Goal: Contribute content: Add original content to the website for others to see

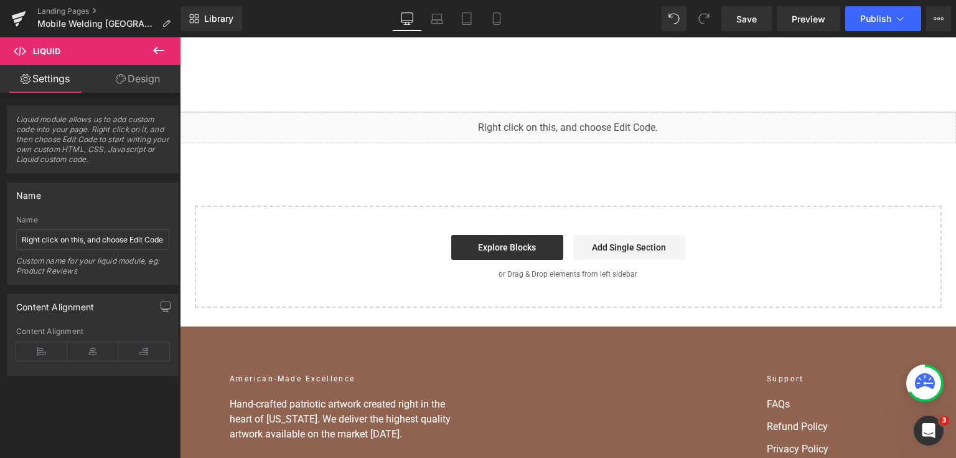
scroll to position [11440, 0]
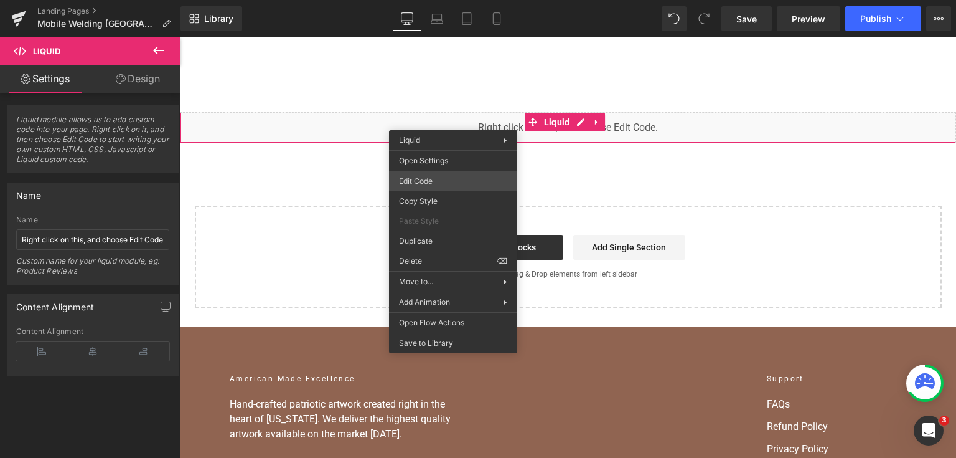
click at [446, 0] on div "You are previewing how the will restyle your page. You can not edit Elements in…" at bounding box center [478, 0] width 956 height 0
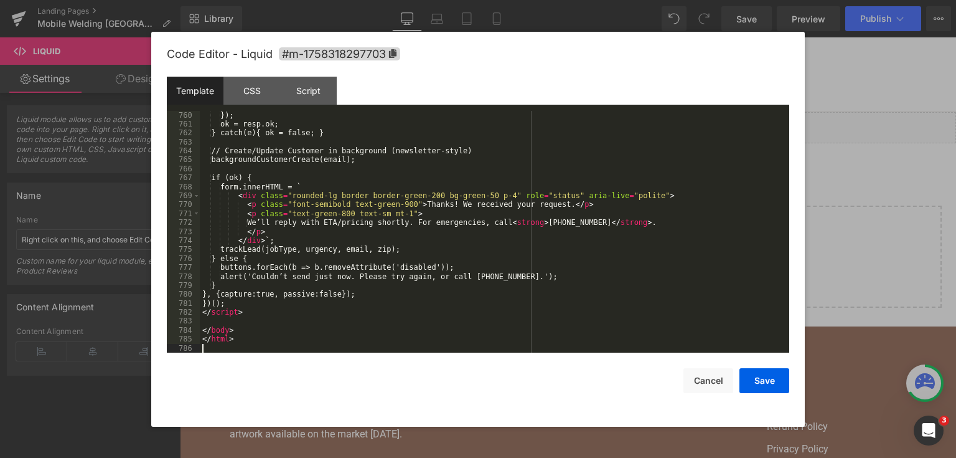
scroll to position [7836, 0]
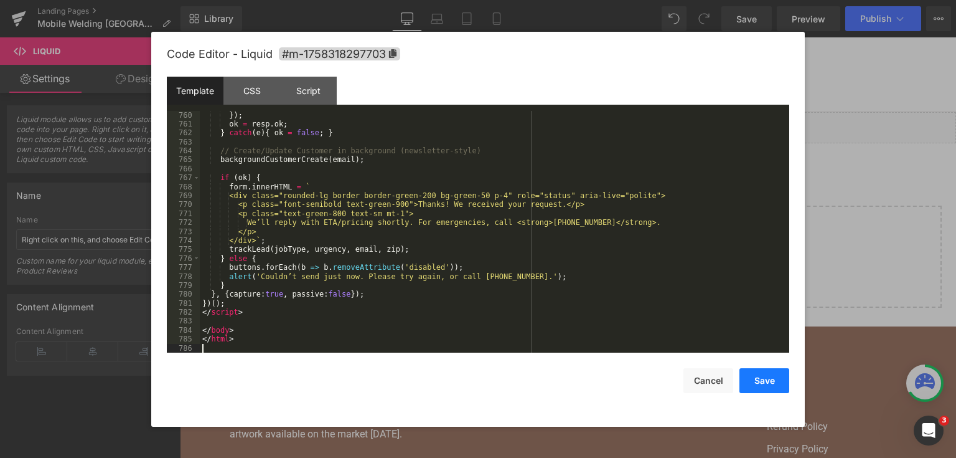
click at [766, 380] on button "Save" at bounding box center [765, 380] width 50 height 25
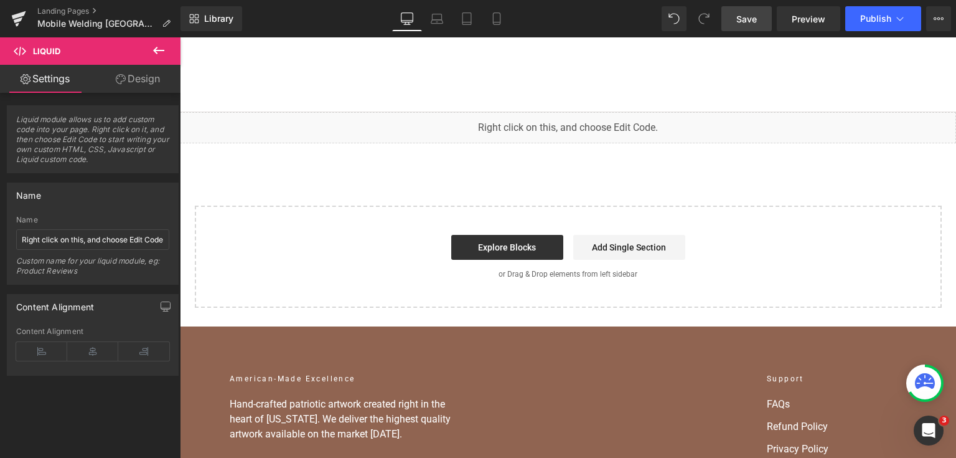
click at [750, 11] on link "Save" at bounding box center [747, 18] width 50 height 25
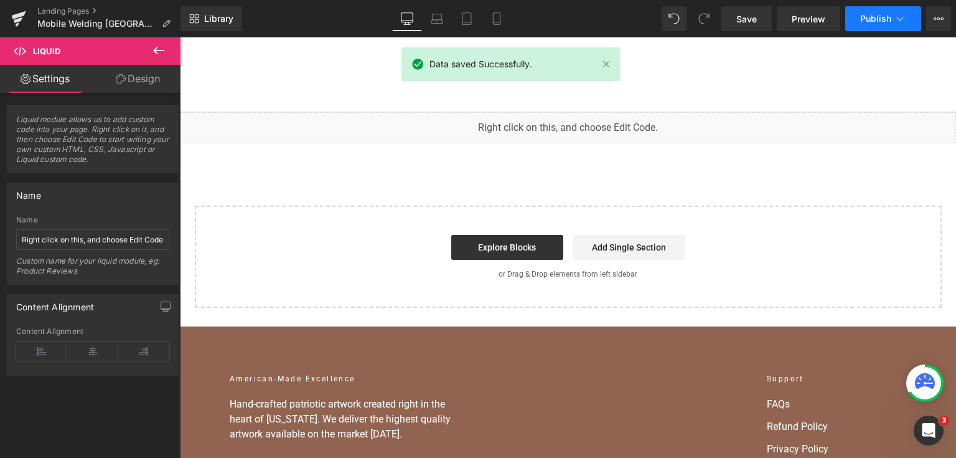
click at [912, 21] on button "Publish" at bounding box center [884, 18] width 76 height 25
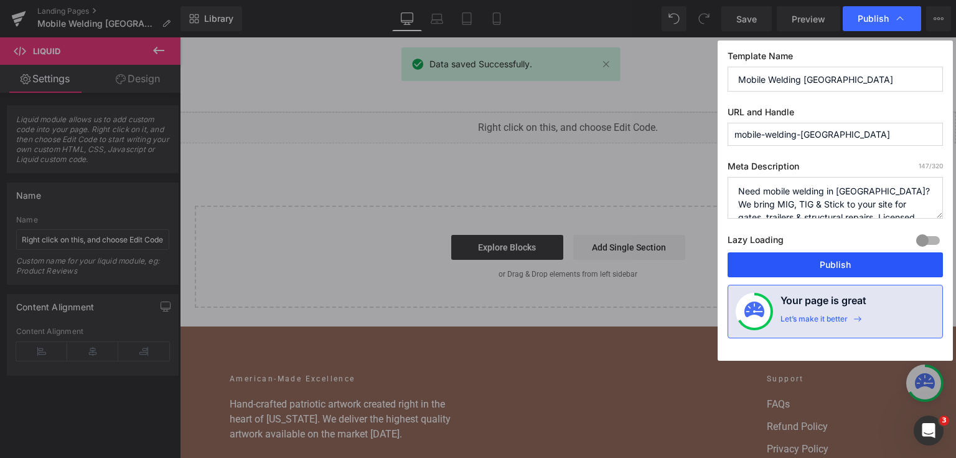
click at [818, 263] on button "Publish" at bounding box center [835, 264] width 215 height 25
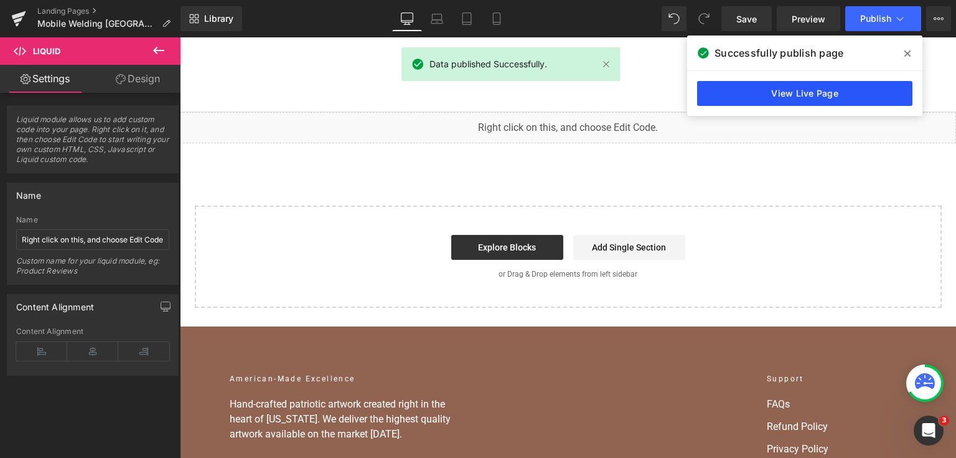
click at [839, 89] on link "View Live Page" at bounding box center [804, 93] width 215 height 25
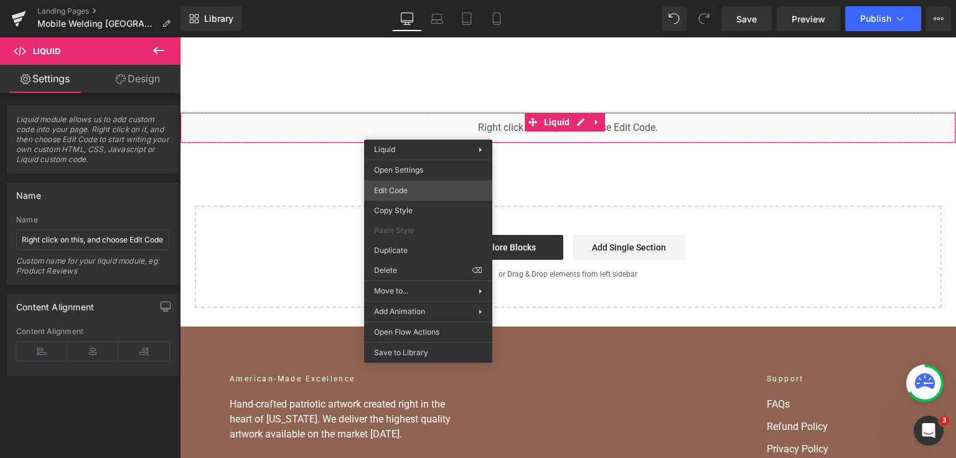
click at [431, 0] on div "You are previewing how the will restyle your page. You can not edit Elements in…" at bounding box center [478, 0] width 956 height 0
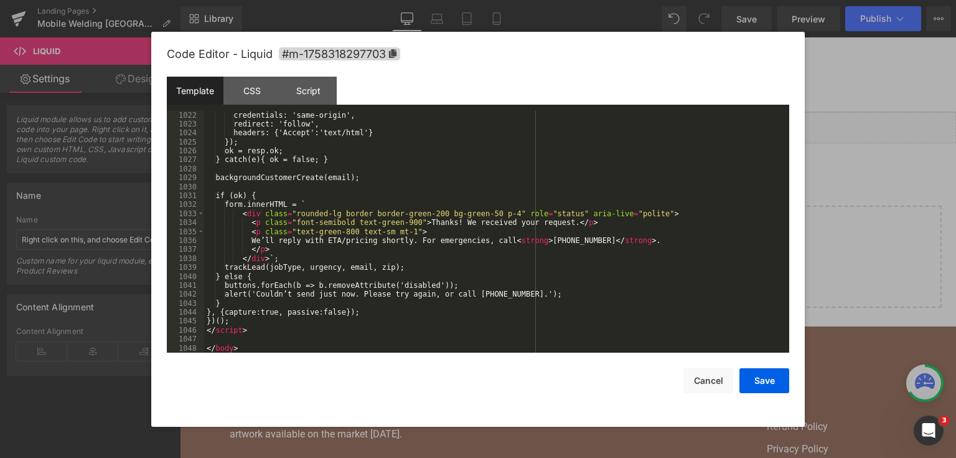
scroll to position [10580, 0]
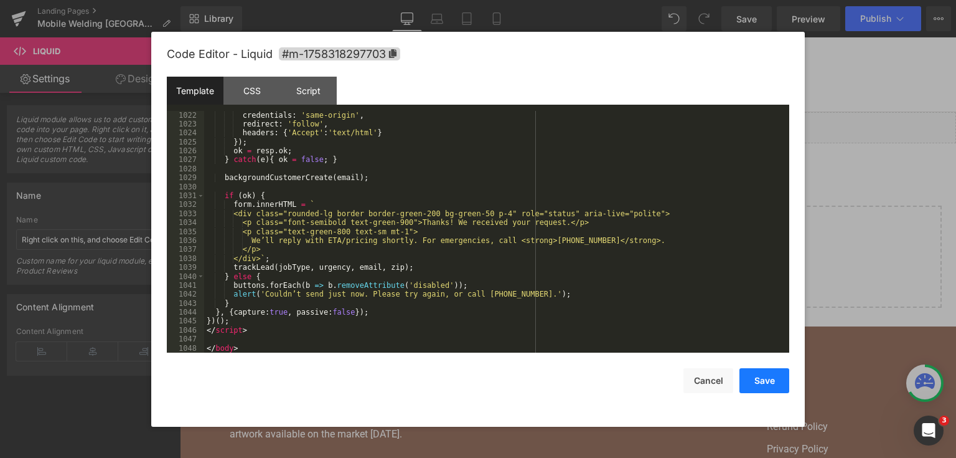
click at [755, 377] on button "Save" at bounding box center [765, 380] width 50 height 25
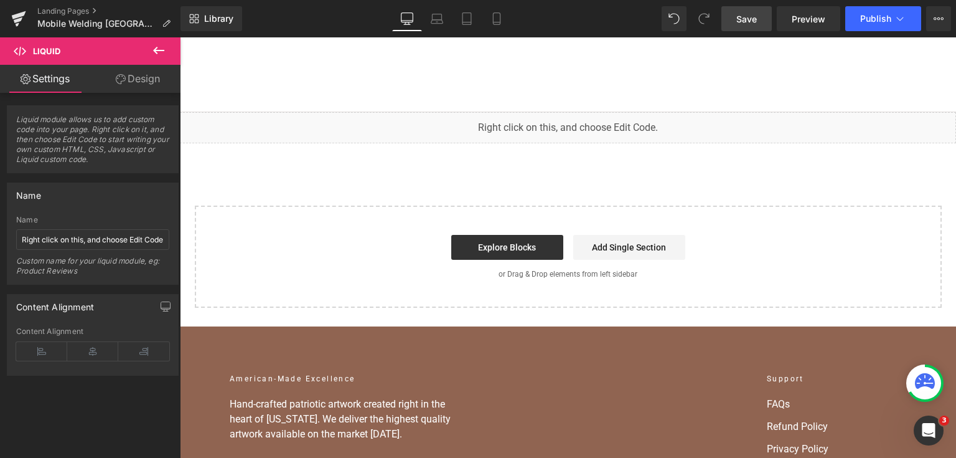
click at [737, 26] on link "Save" at bounding box center [747, 18] width 50 height 25
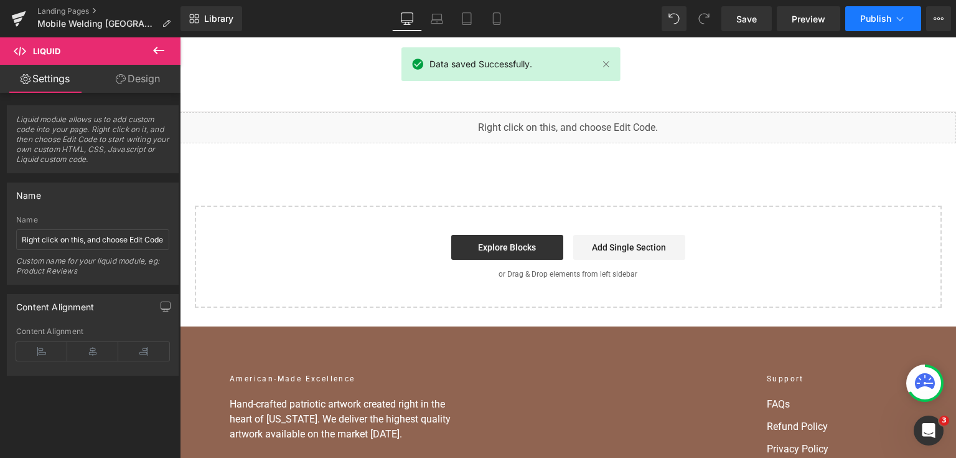
click at [874, 20] on span "Publish" at bounding box center [875, 19] width 31 height 10
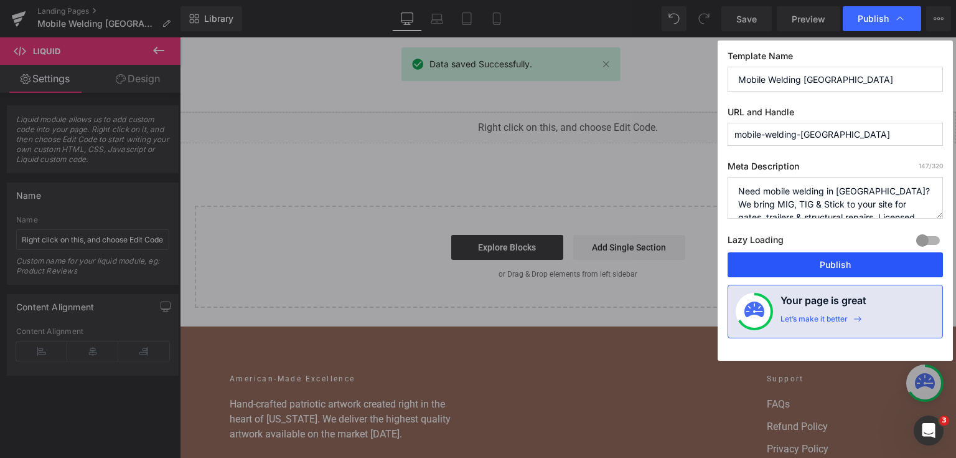
click at [832, 266] on button "Publish" at bounding box center [835, 264] width 215 height 25
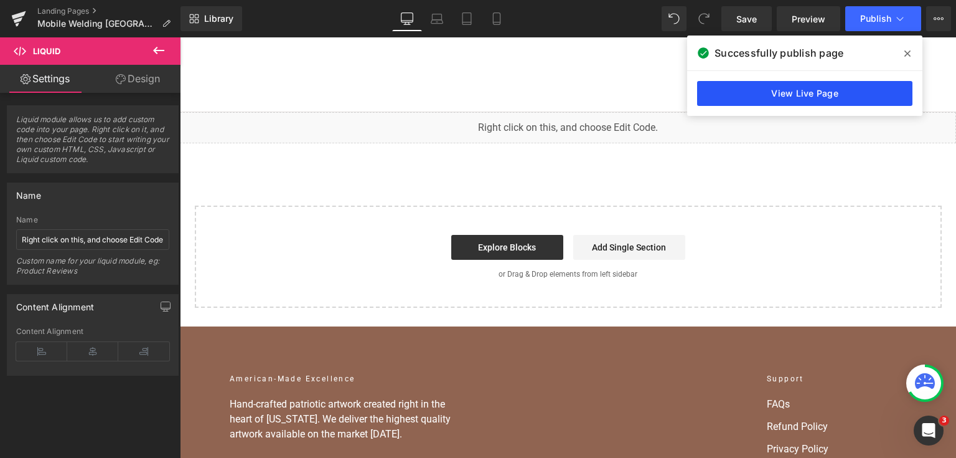
click at [736, 85] on link "View Live Page" at bounding box center [804, 93] width 215 height 25
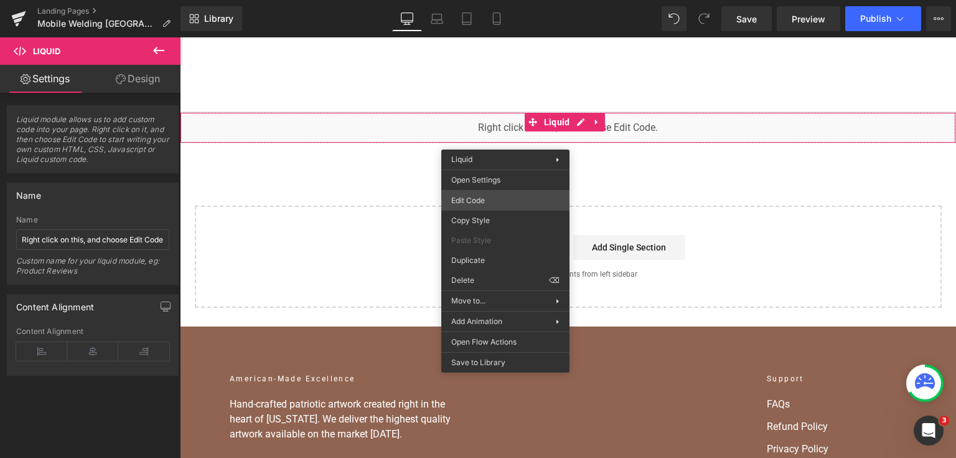
click at [497, 0] on div "You are previewing how the will restyle your page. You can not edit Elements in…" at bounding box center [478, 0] width 956 height 0
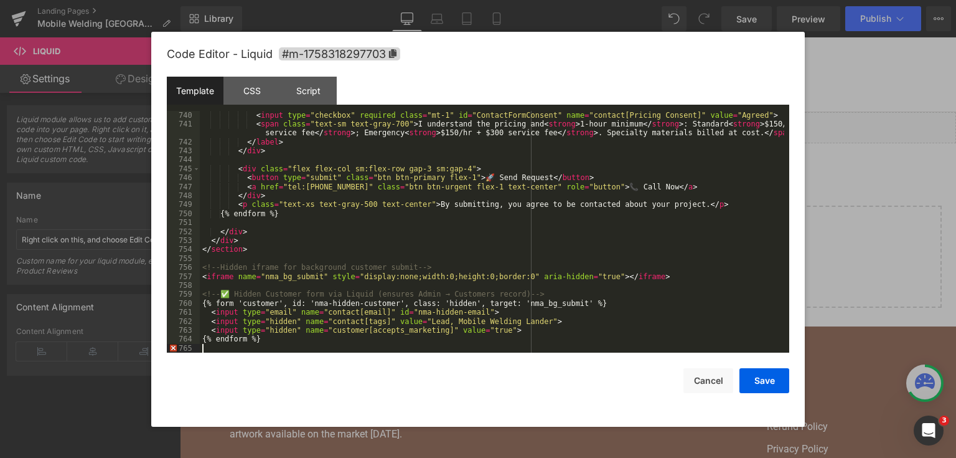
scroll to position [11440, 0]
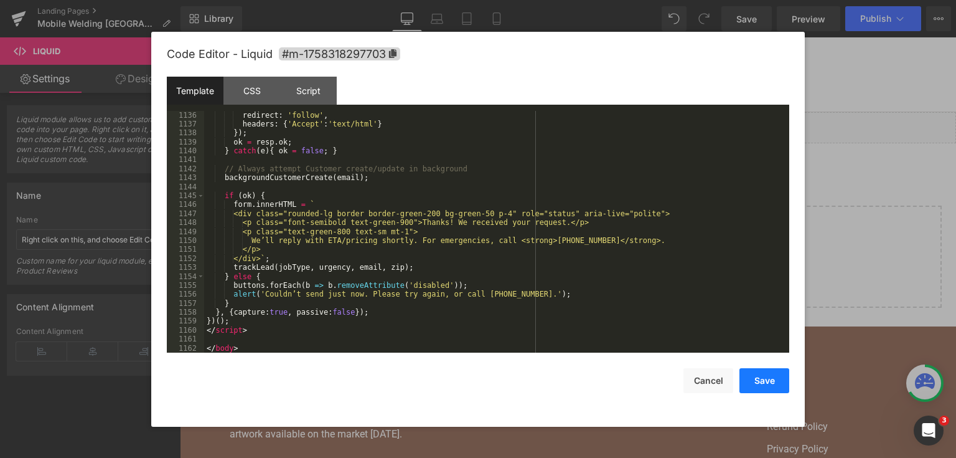
click at [781, 375] on button "Save" at bounding box center [765, 380] width 50 height 25
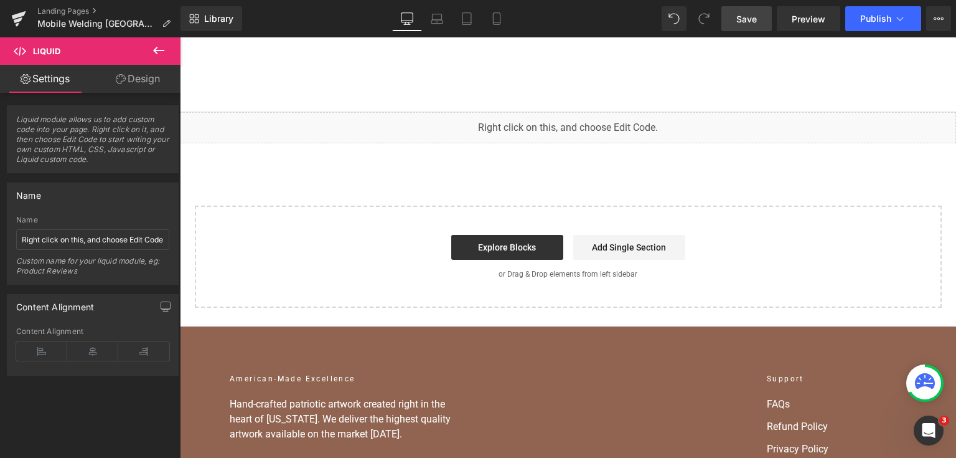
click at [735, 20] on link "Save" at bounding box center [747, 18] width 50 height 25
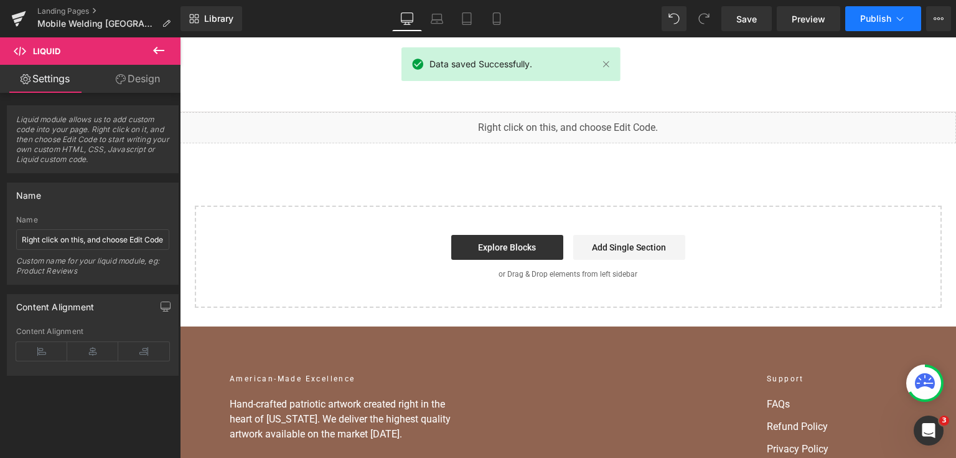
click at [867, 18] on span "Publish" at bounding box center [875, 19] width 31 height 10
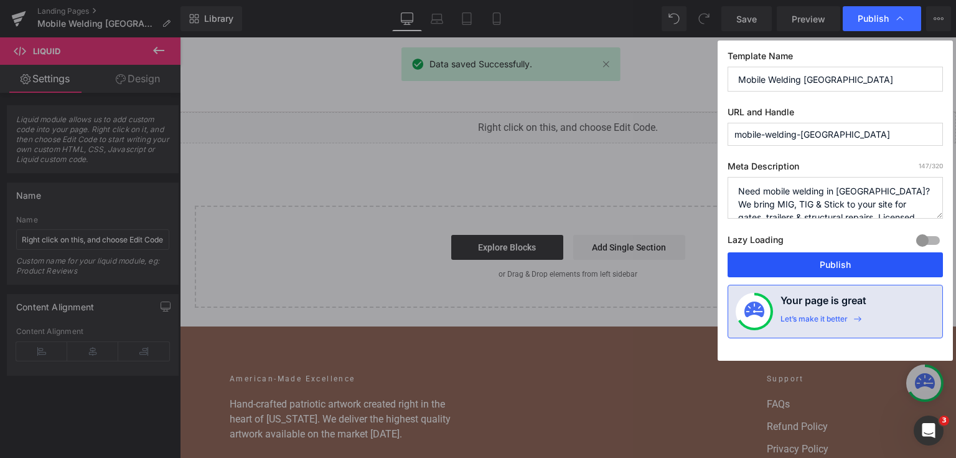
click at [783, 266] on button "Publish" at bounding box center [835, 264] width 215 height 25
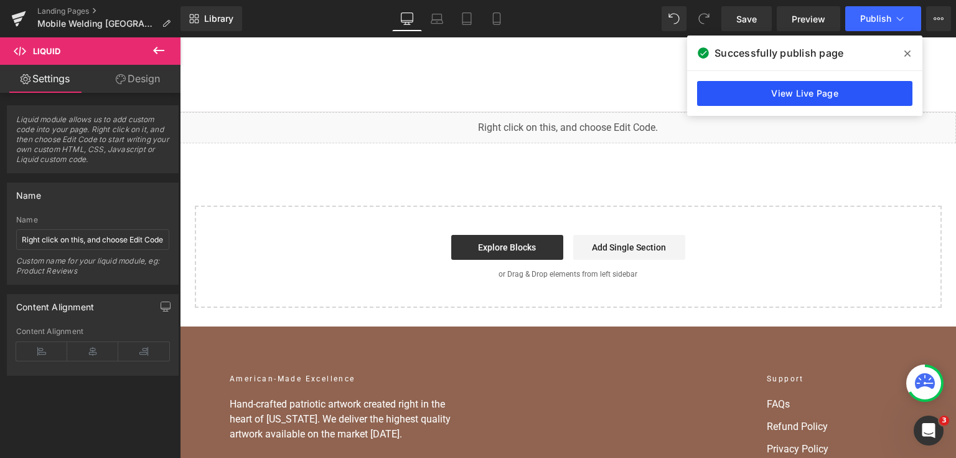
click at [751, 85] on link "View Live Page" at bounding box center [804, 93] width 215 height 25
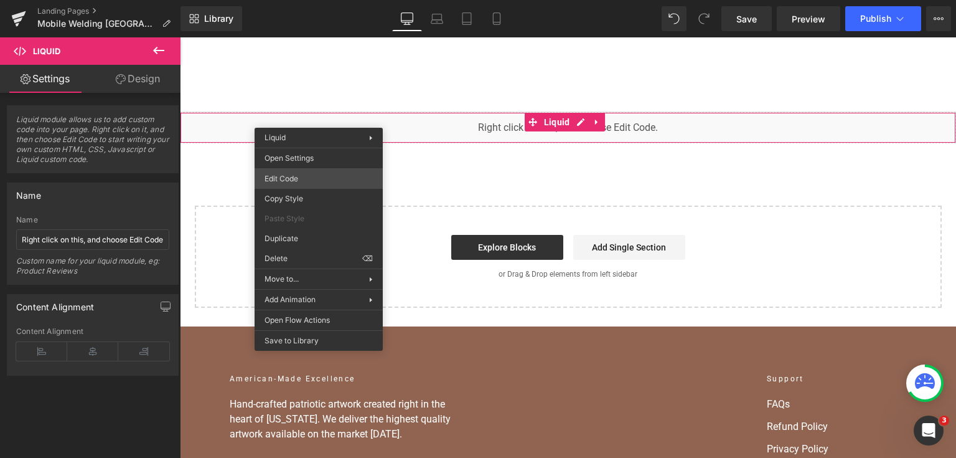
click at [318, 0] on div "You are previewing how the will restyle your page. You can not edit Elements in…" at bounding box center [478, 0] width 956 height 0
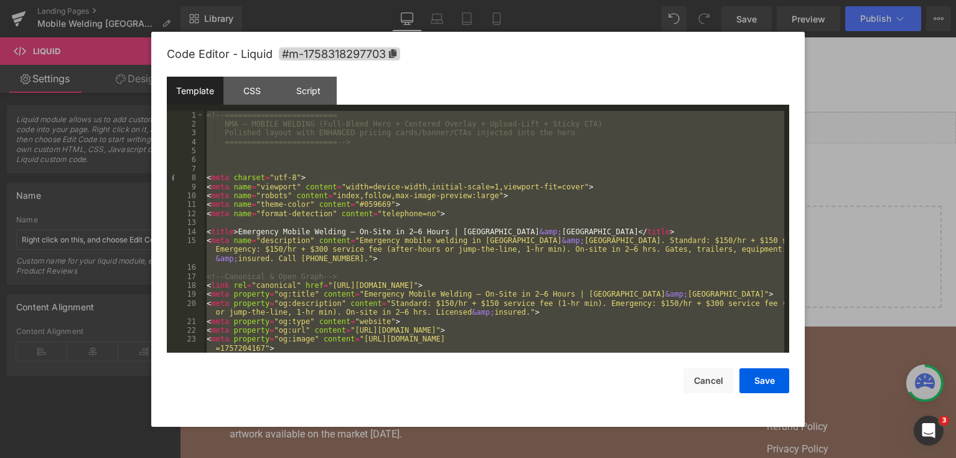
click at [955, 152] on div at bounding box center [478, 229] width 956 height 458
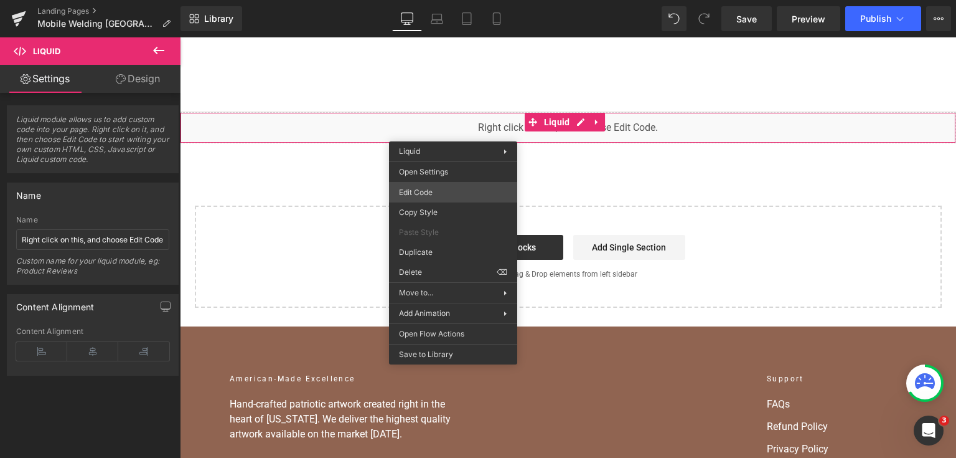
click at [430, 0] on div "You are previewing how the will restyle your page. You can not edit Elements in…" at bounding box center [478, 0] width 956 height 0
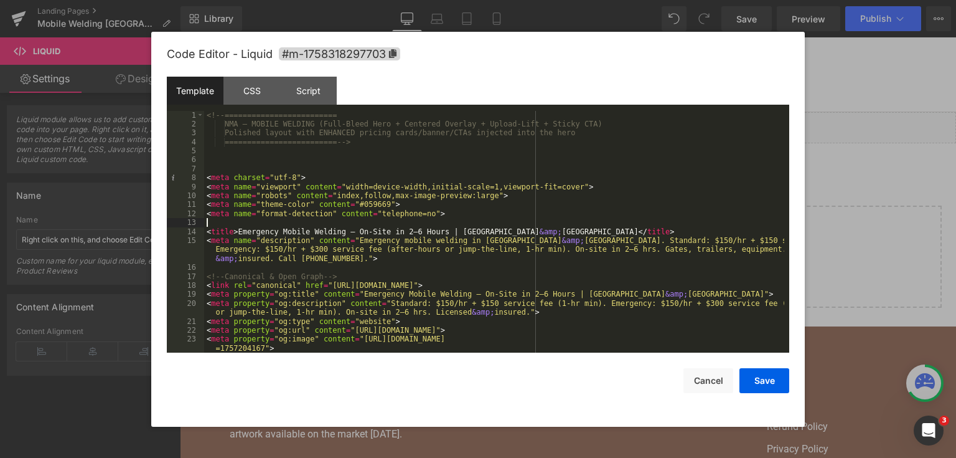
click at [403, 221] on div "<!-- ========================= NMA — MOBILE WELDING (Full-Bleed Hero + Centered…" at bounding box center [494, 241] width 580 height 260
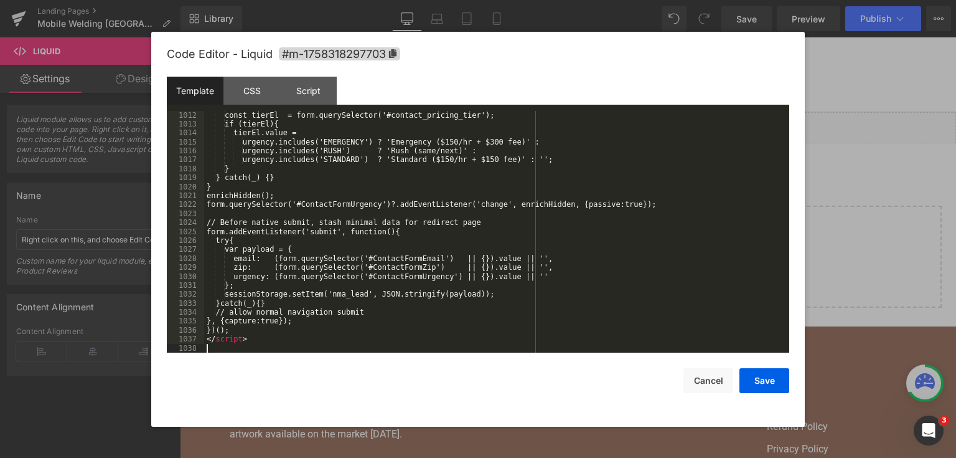
scroll to position [10328, 0]
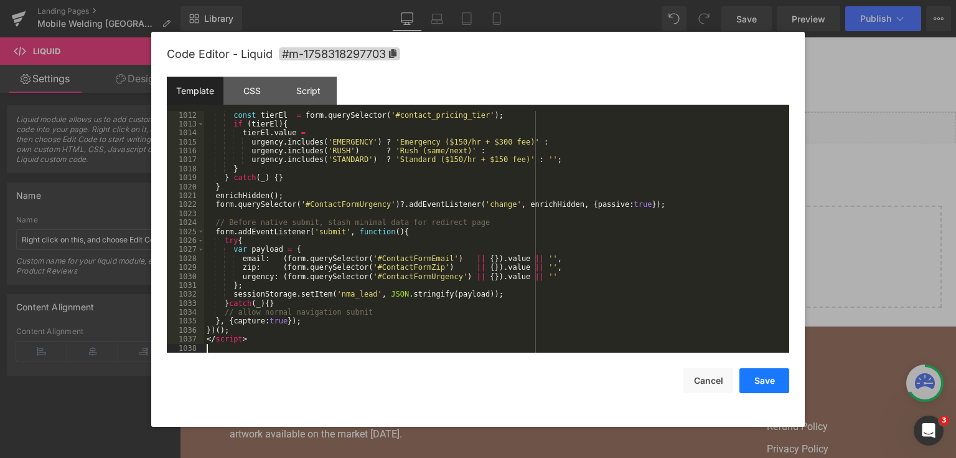
click at [765, 373] on button "Save" at bounding box center [765, 380] width 50 height 25
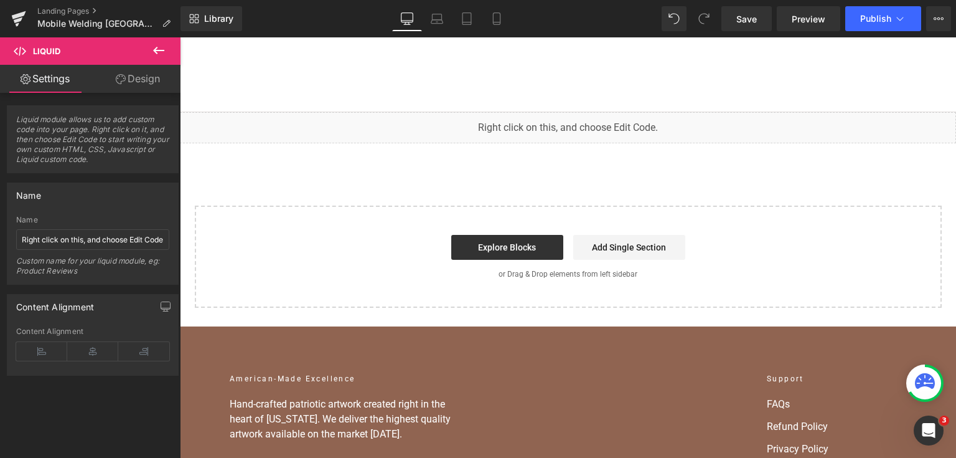
click at [742, 35] on div "Library Desktop Desktop Laptop Tablet Mobile Save Preview Publish Scheduled Vie…" at bounding box center [569, 18] width 776 height 37
click at [742, 22] on span "Save" at bounding box center [747, 18] width 21 height 13
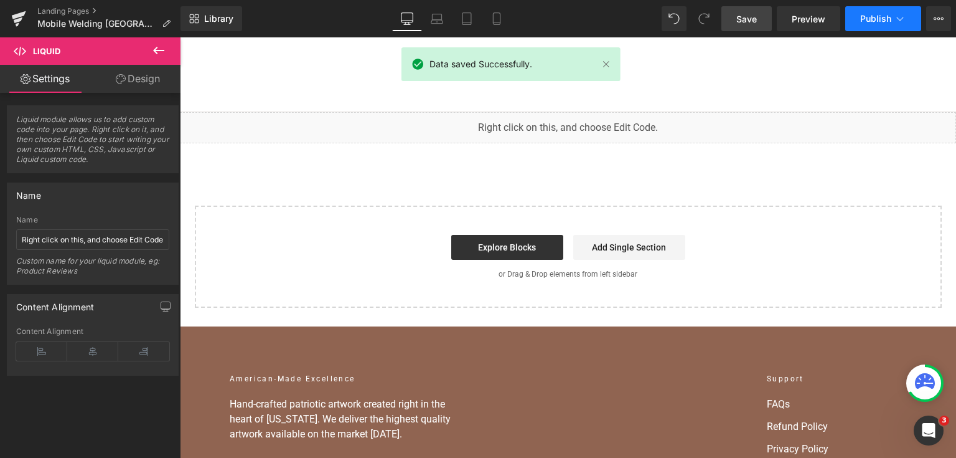
click at [882, 15] on span "Publish" at bounding box center [875, 19] width 31 height 10
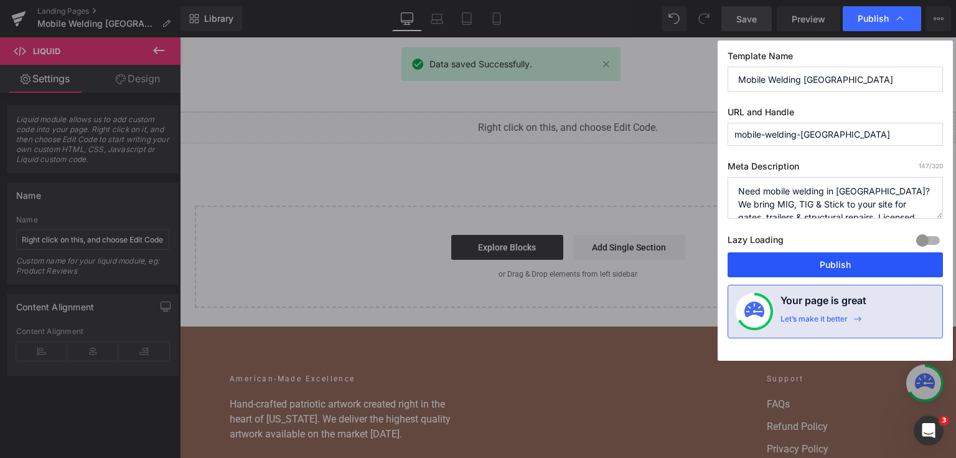
click at [821, 274] on button "Publish" at bounding box center [835, 264] width 215 height 25
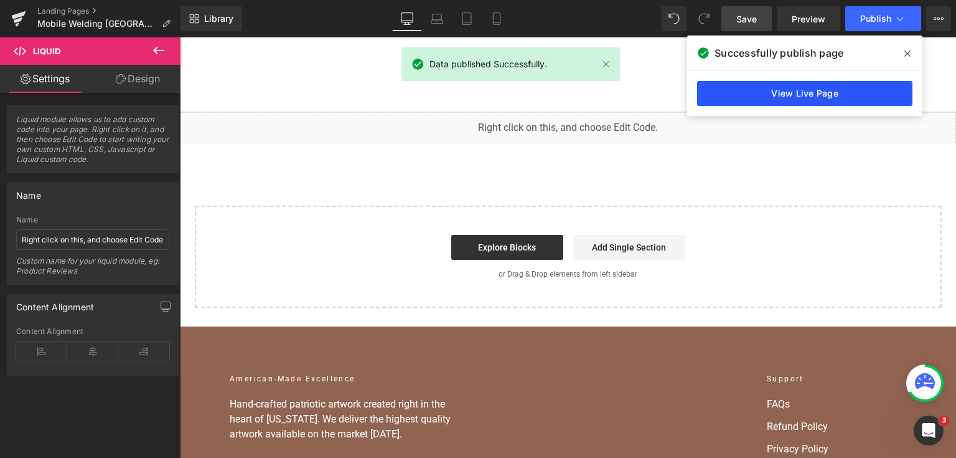
click at [837, 98] on link "View Live Page" at bounding box center [804, 93] width 215 height 25
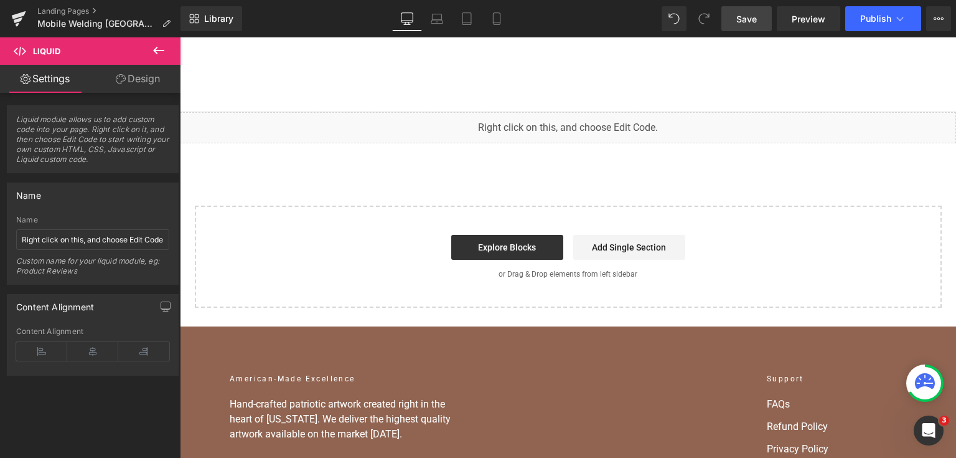
click at [71, 4] on div "Landing Pages Mobile Welding Nashville" at bounding box center [90, 18] width 181 height 37
click at [70, 7] on link "Landing Pages" at bounding box center [108, 11] width 143 height 10
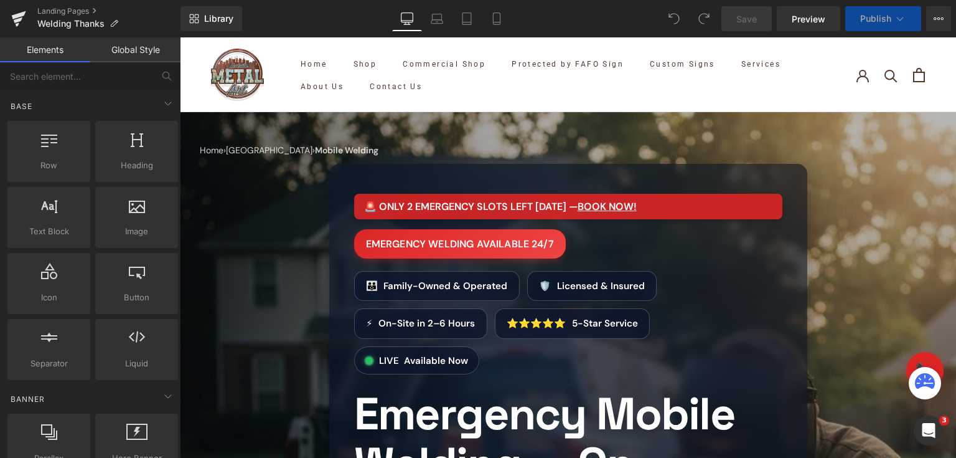
click at [885, 15] on span "Publish" at bounding box center [875, 19] width 31 height 10
click at [883, 15] on span "Publish" at bounding box center [875, 19] width 31 height 10
click at [52, 7] on link "Landing Pages" at bounding box center [108, 11] width 143 height 10
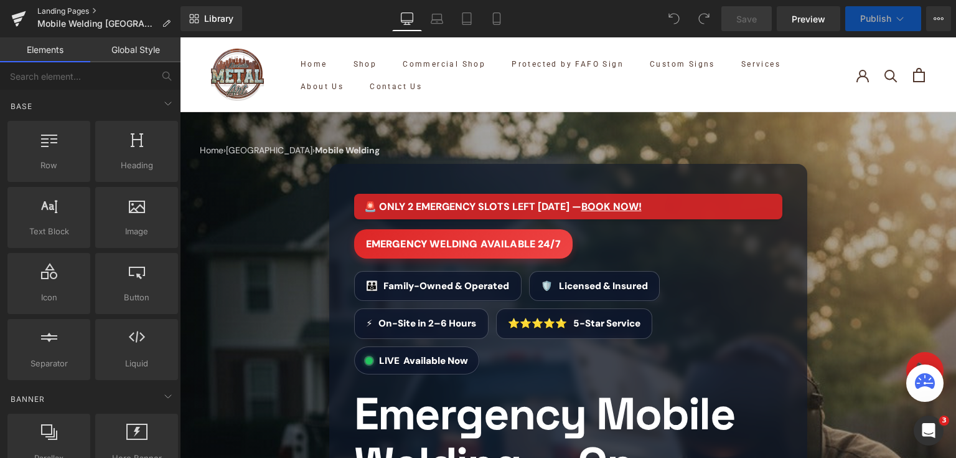
click at [93, 11] on link "Landing Pages" at bounding box center [108, 11] width 143 height 10
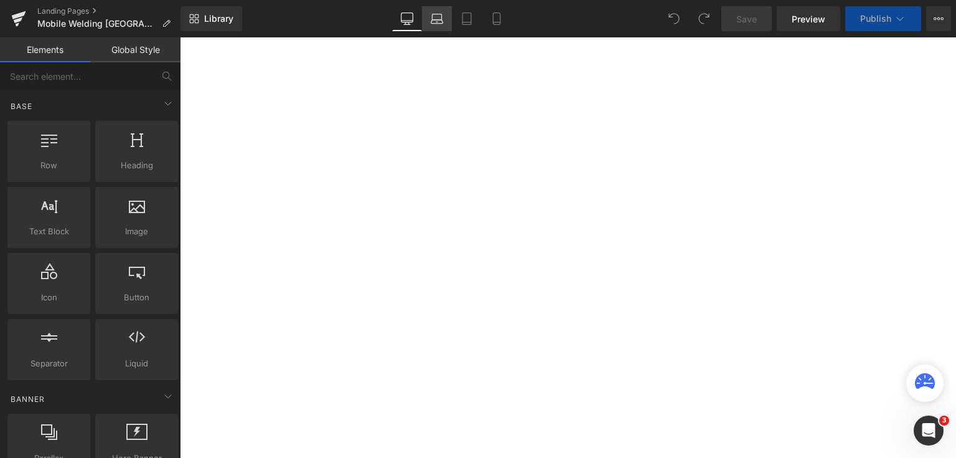
click at [430, 19] on link "Laptop" at bounding box center [437, 18] width 30 height 25
click at [430, 22] on link "Laptop" at bounding box center [437, 18] width 30 height 25
click at [70, 6] on link "Landing Pages" at bounding box center [108, 11] width 143 height 10
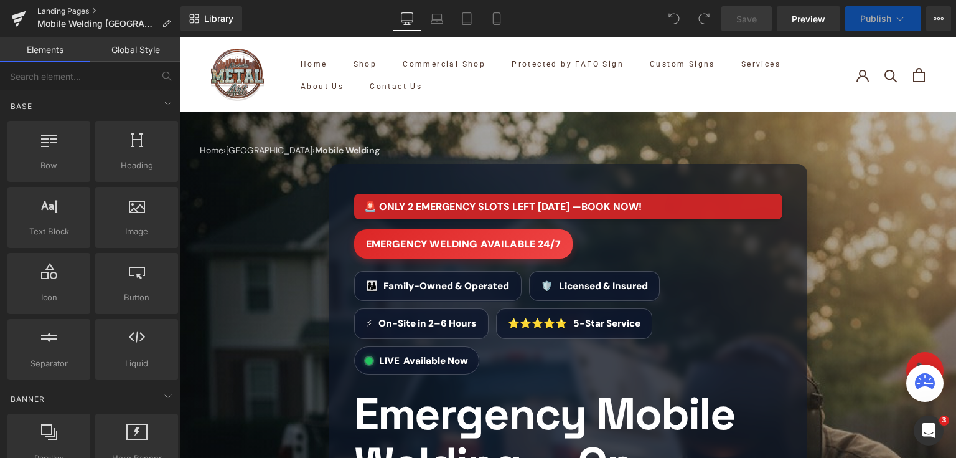
click at [60, 9] on link "Landing Pages" at bounding box center [108, 11] width 143 height 10
click at [933, 15] on button "View Live Page View with current Template Save Template to Library Schedule Pub…" at bounding box center [938, 18] width 25 height 25
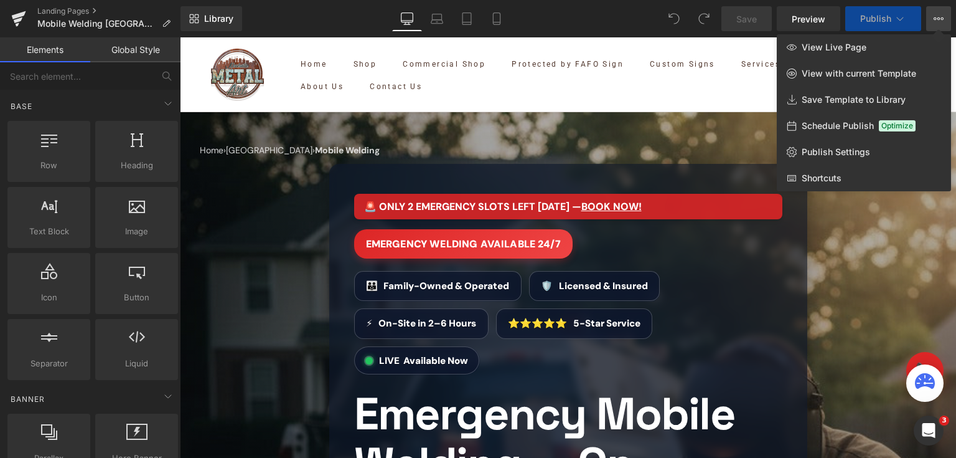
drag, startPoint x: 506, startPoint y: 194, endPoint x: 581, endPoint y: 149, distance: 87.7
click at [581, 149] on div at bounding box center [568, 247] width 776 height 420
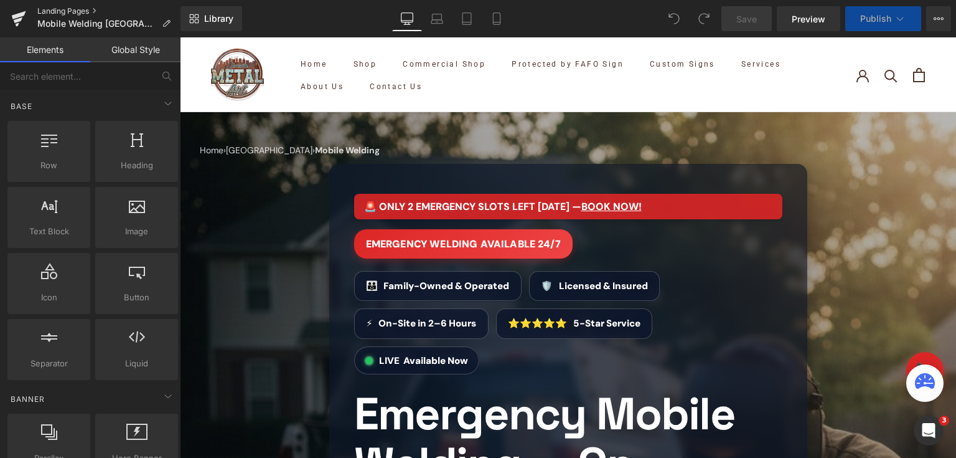
click at [85, 9] on link "Landing Pages" at bounding box center [108, 11] width 143 height 10
click at [79, 10] on link "Landing Pages" at bounding box center [108, 11] width 143 height 10
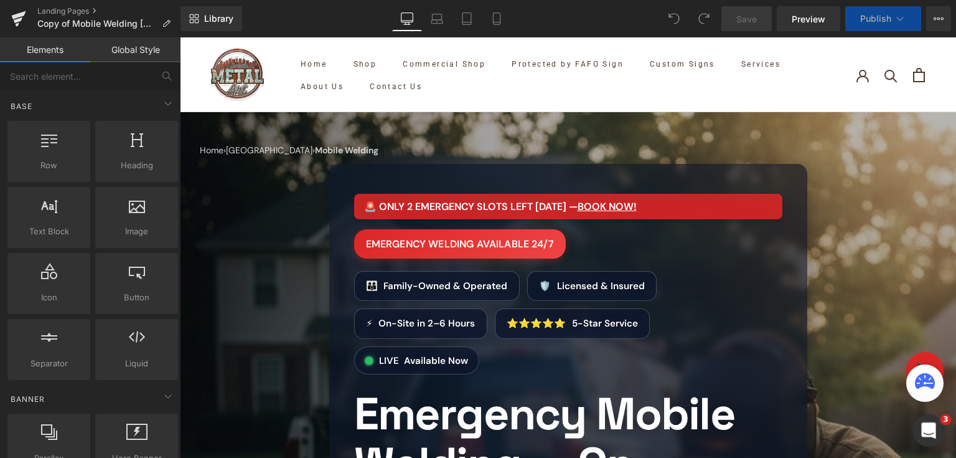
click at [915, 427] on div "Open Intercom Messenger" at bounding box center [927, 428] width 41 height 41
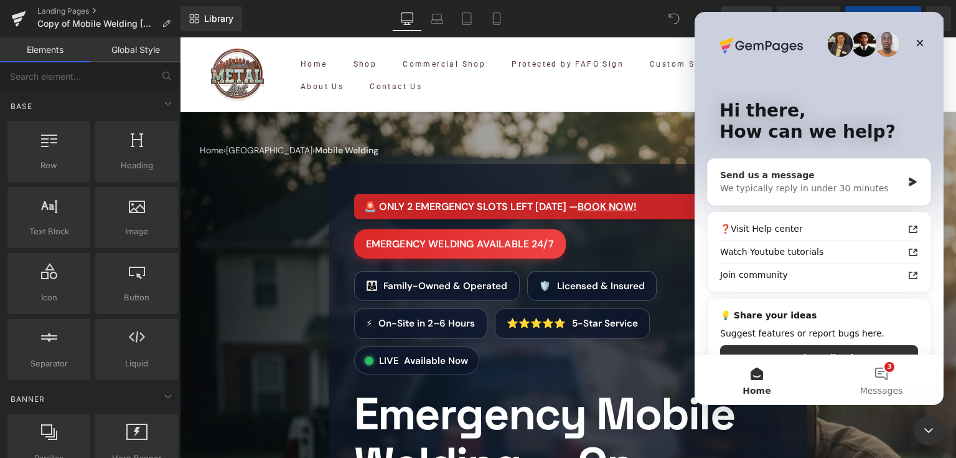
click at [805, 182] on div "We typically reply in under 30 minutes" at bounding box center [811, 188] width 182 height 13
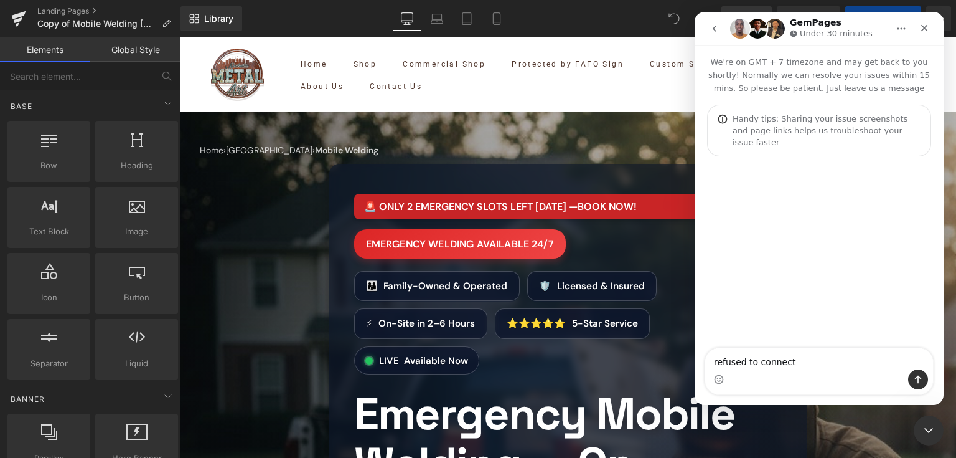
type textarea "refused to connect."
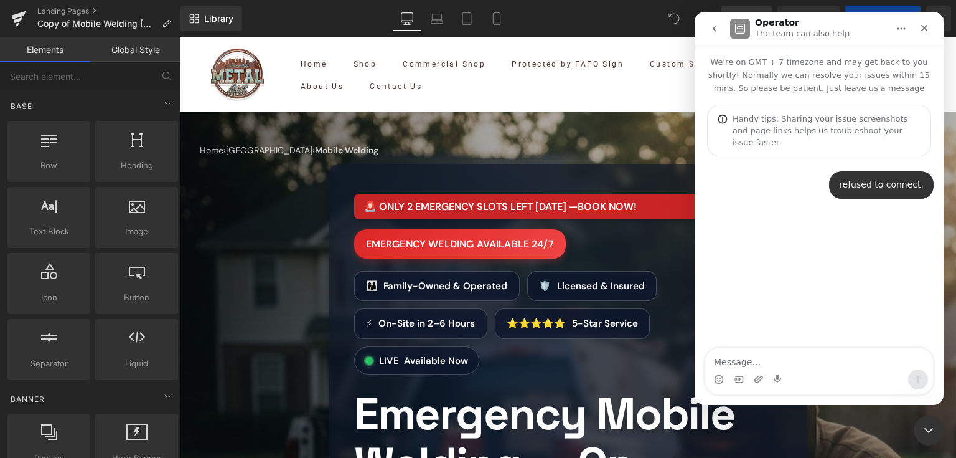
click at [73, 12] on div at bounding box center [478, 210] width 956 height 420
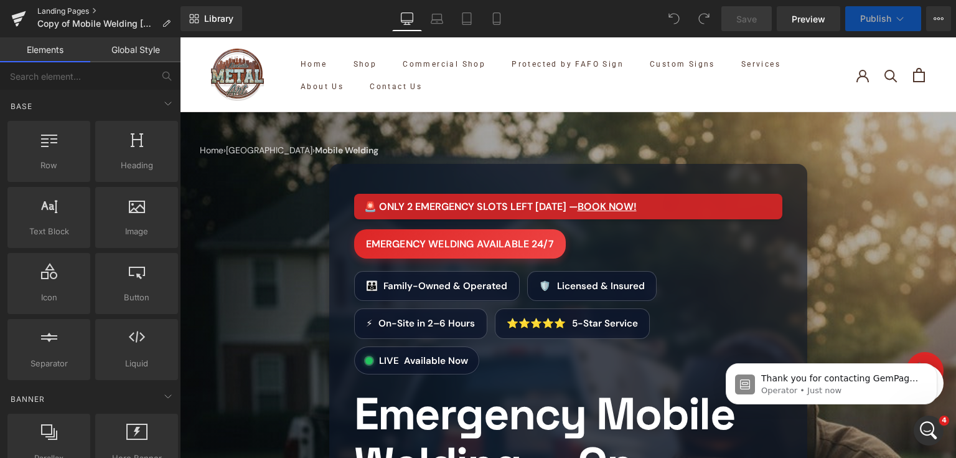
click at [70, 10] on link "Landing Pages" at bounding box center [108, 11] width 143 height 10
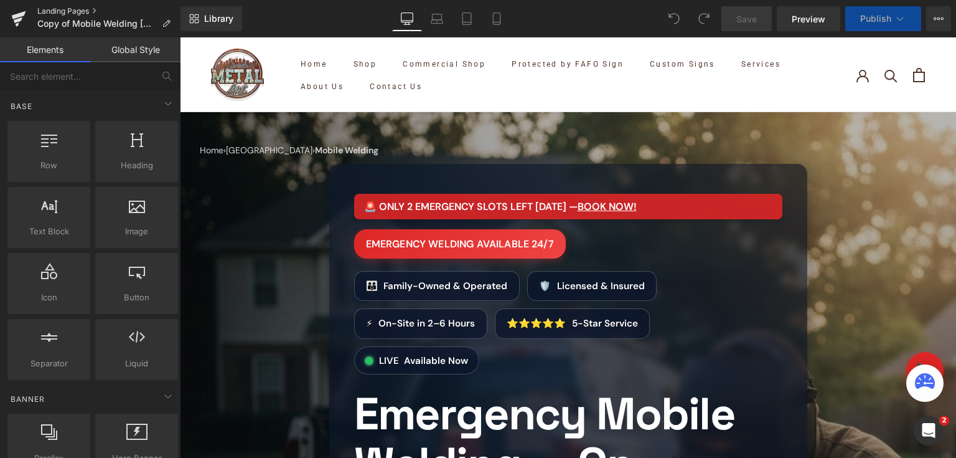
click at [78, 9] on link "Landing Pages" at bounding box center [108, 11] width 143 height 10
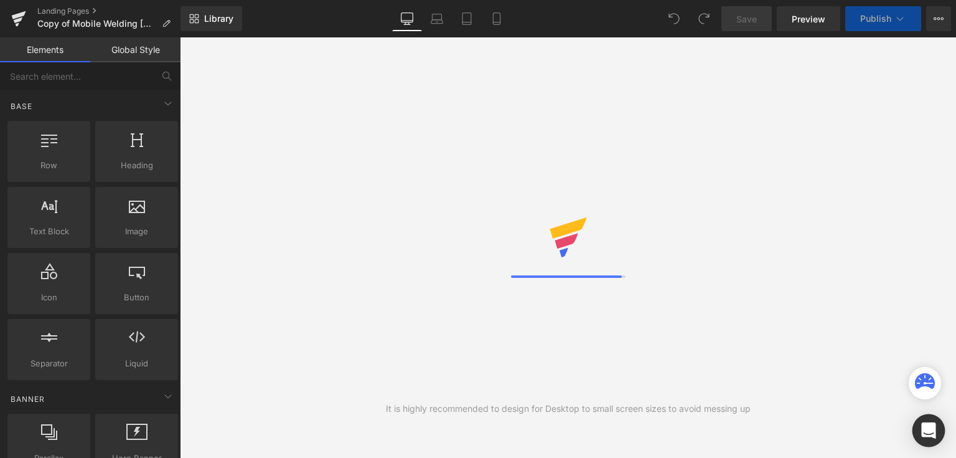
click at [924, 441] on div "Open Intercom Messenger" at bounding box center [929, 430] width 33 height 33
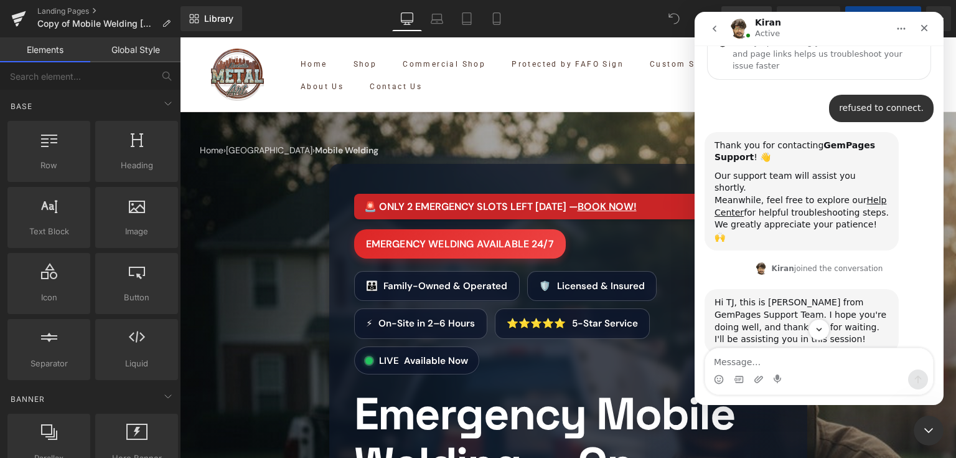
scroll to position [118, 0]
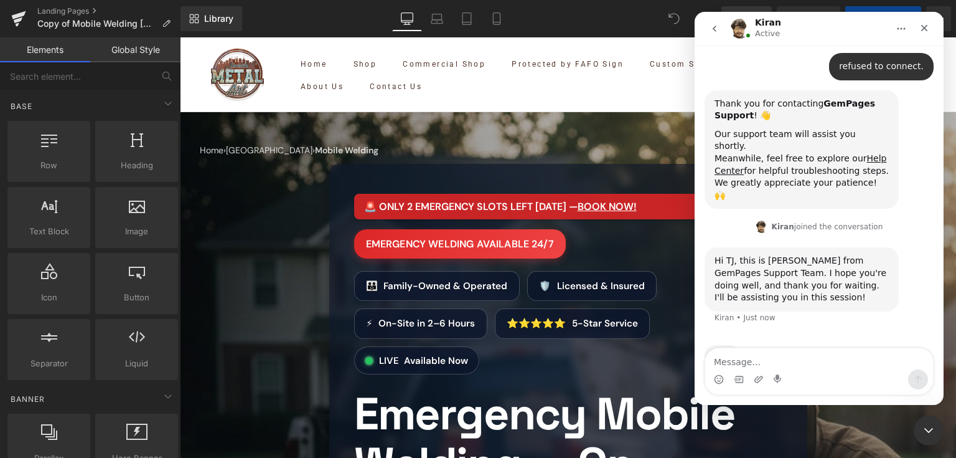
click at [789, 372] on div "Intercom messenger" at bounding box center [819, 379] width 228 height 20
click at [787, 360] on textarea "Message…" at bounding box center [819, 358] width 228 height 21
click at [61, 10] on div at bounding box center [478, 210] width 956 height 420
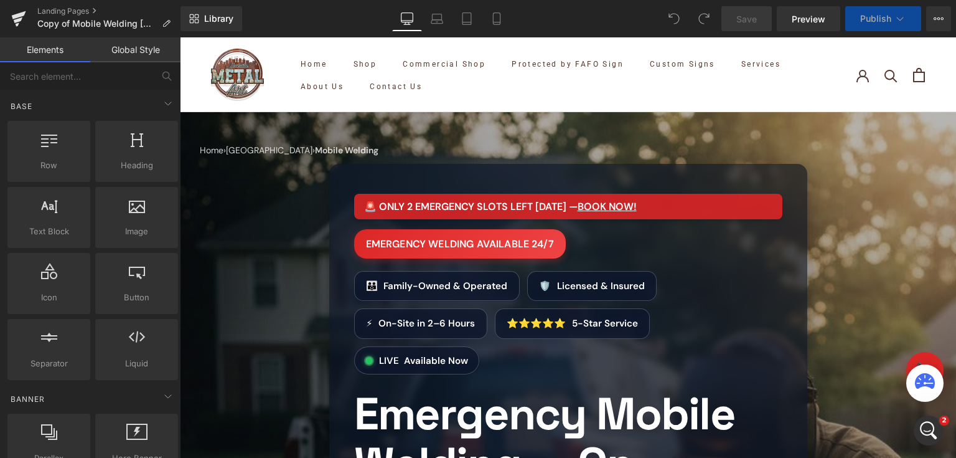
click at [61, 10] on link "Landing Pages" at bounding box center [108, 11] width 143 height 10
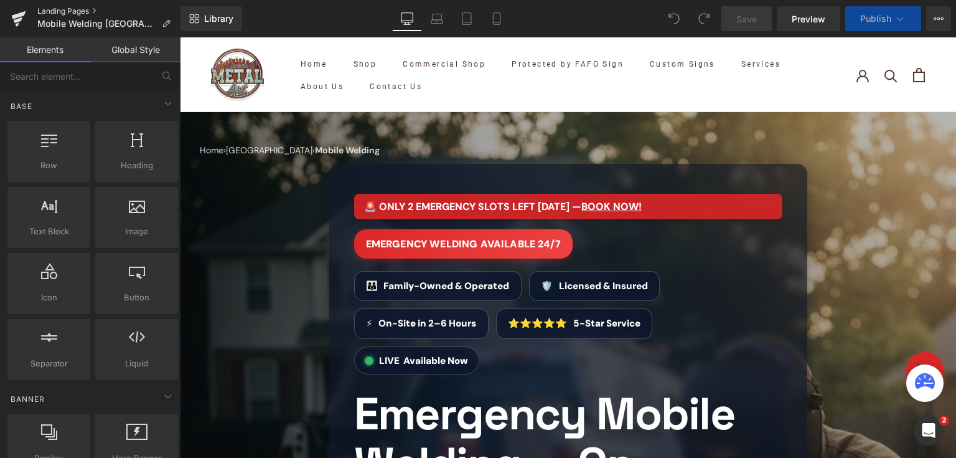
click at [90, 10] on link "Landing Pages" at bounding box center [108, 11] width 143 height 10
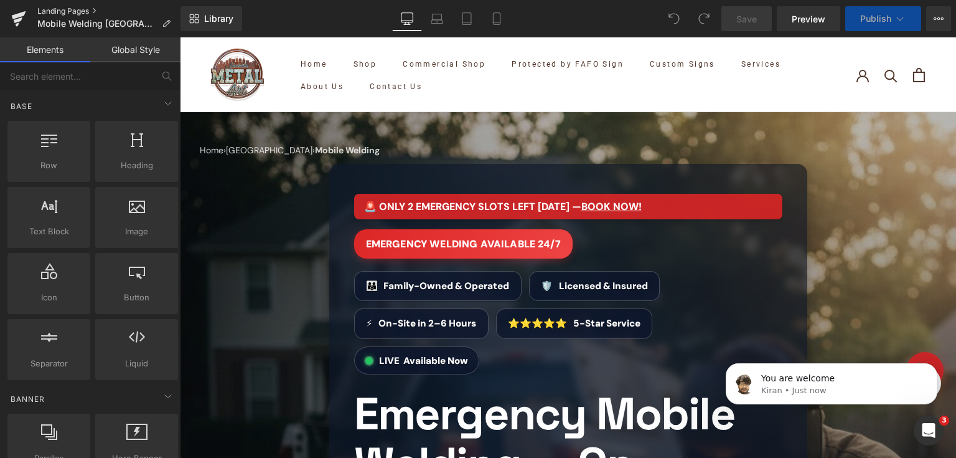
click at [67, 7] on link "Landing Pages" at bounding box center [108, 11] width 143 height 10
click at [918, 437] on div "Open Intercom Messenger" at bounding box center [927, 428] width 41 height 41
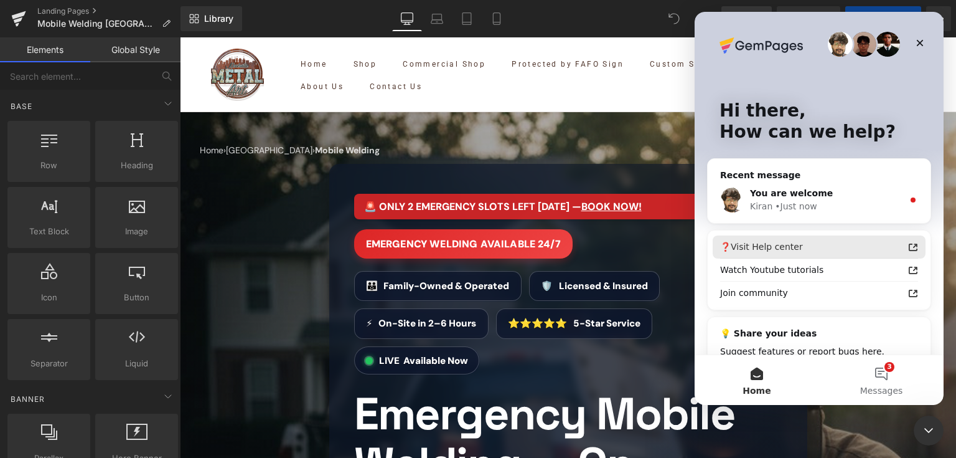
click at [808, 245] on div "❓Visit Help center" at bounding box center [811, 246] width 183 height 13
click at [49, 17] on div at bounding box center [478, 210] width 956 height 420
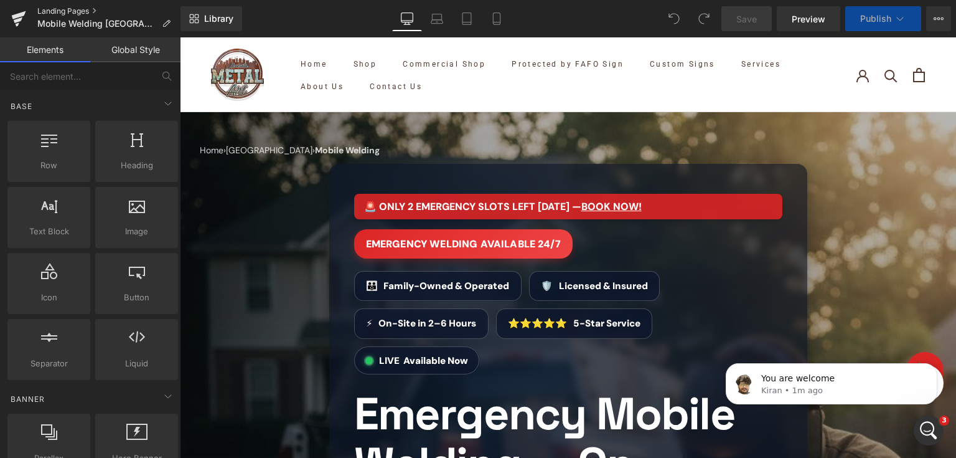
click at [47, 7] on link "Landing Pages" at bounding box center [108, 11] width 143 height 10
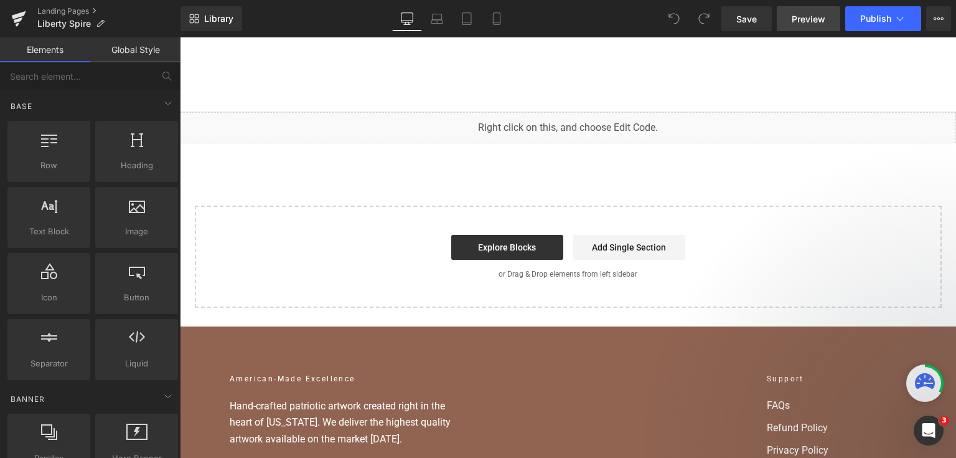
click at [797, 21] on span "Preview" at bounding box center [809, 18] width 34 height 13
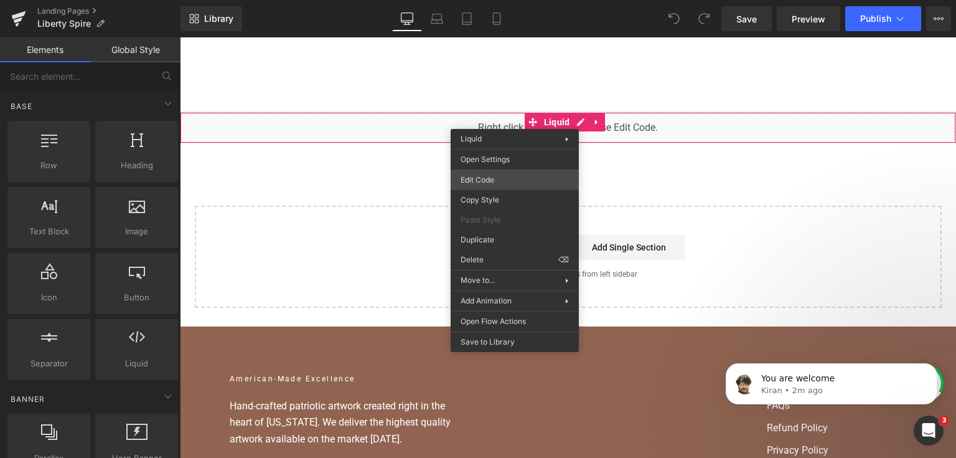
click at [503, 0] on div "You are previewing how the will restyle your page. You can not edit Elements in…" at bounding box center [478, 0] width 956 height 0
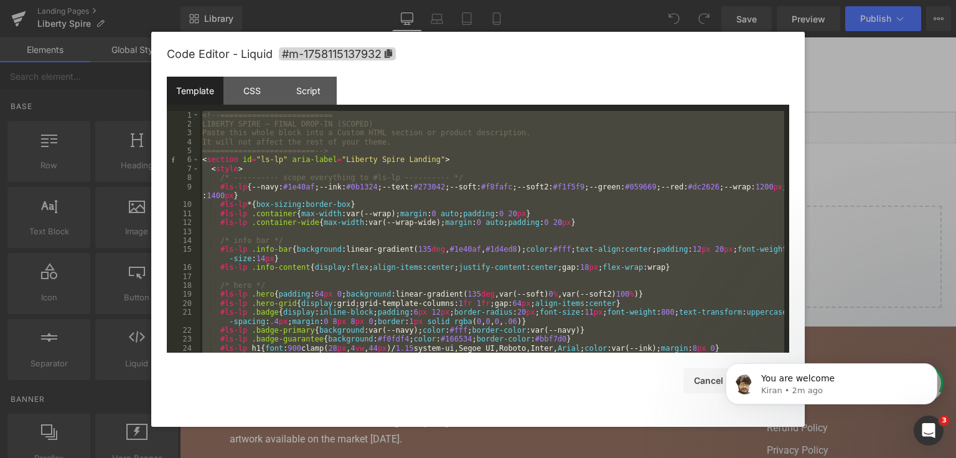
drag, startPoint x: 899, startPoint y: 202, endPoint x: 673, endPoint y: 68, distance: 262.7
click at [899, 202] on div at bounding box center [478, 229] width 956 height 458
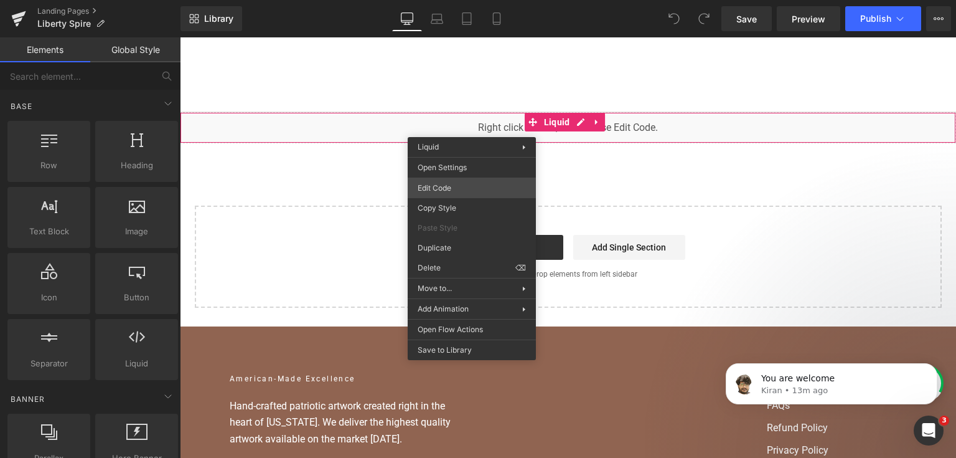
click at [471, 0] on div "You are previewing how the will restyle your page. You can not edit Elements in…" at bounding box center [478, 0] width 956 height 0
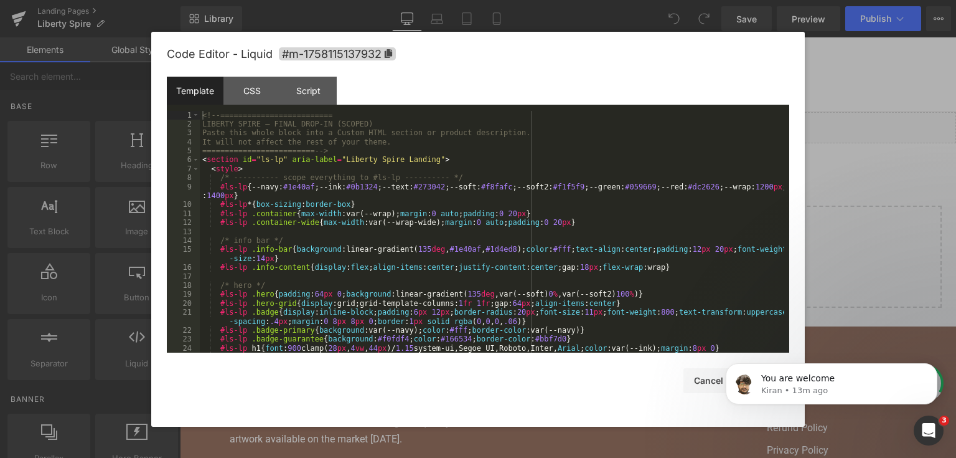
click at [473, 189] on div "<!-- ========================= LIBERTY SPIRE — FINAL DROP-IN (SCOPED) Paste thi…" at bounding box center [492, 241] width 585 height 260
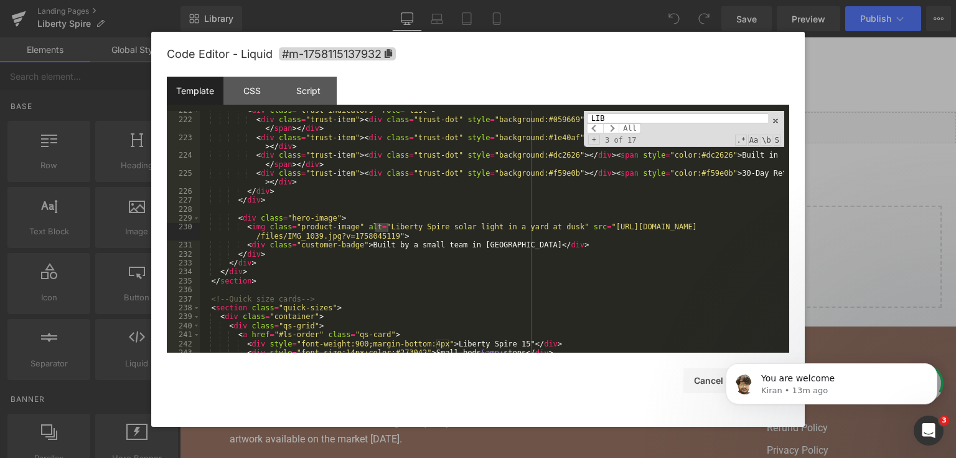
scroll to position [2075, 0]
type input "L"
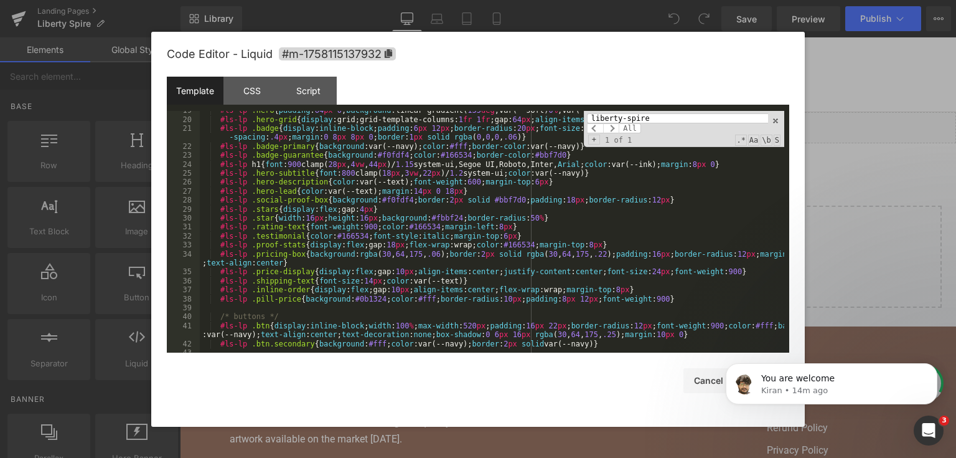
scroll to position [0, 0]
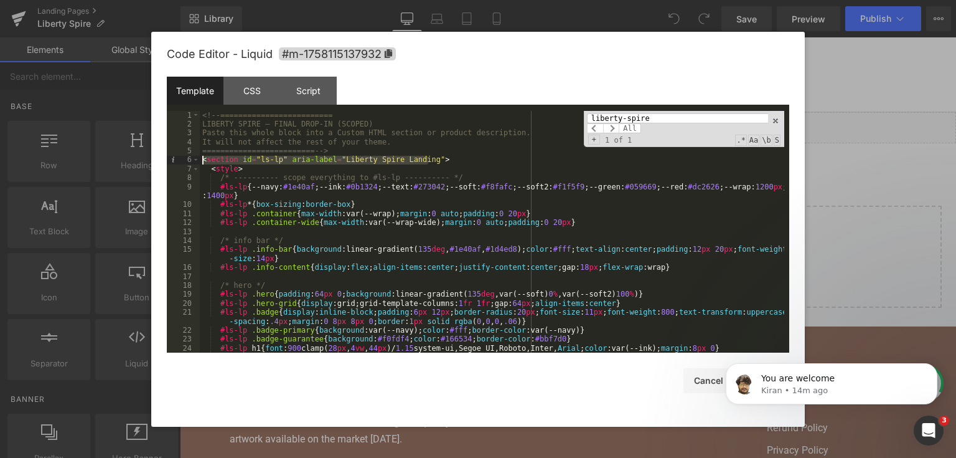
drag, startPoint x: 443, startPoint y: 163, endPoint x: 188, endPoint y: 159, distance: 255.3
click at [188, 159] on pre "1 2 3 4 5 6 7 8 9 10 11 12 13 14 15 16 17 18 19 20 21 22 23 24 25 <!-- ========…" at bounding box center [478, 232] width 623 height 242
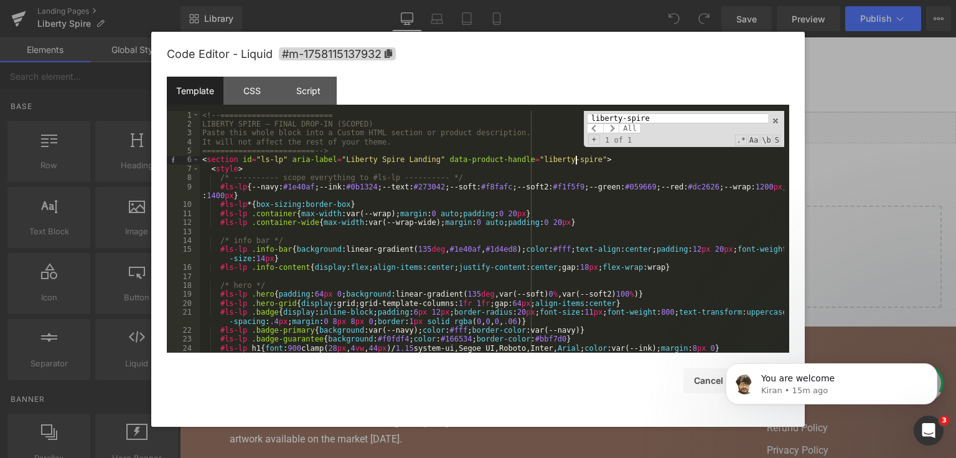
click at [628, 117] on input "liberty-spire" at bounding box center [677, 118] width 181 height 10
paste input "<input type="radio""
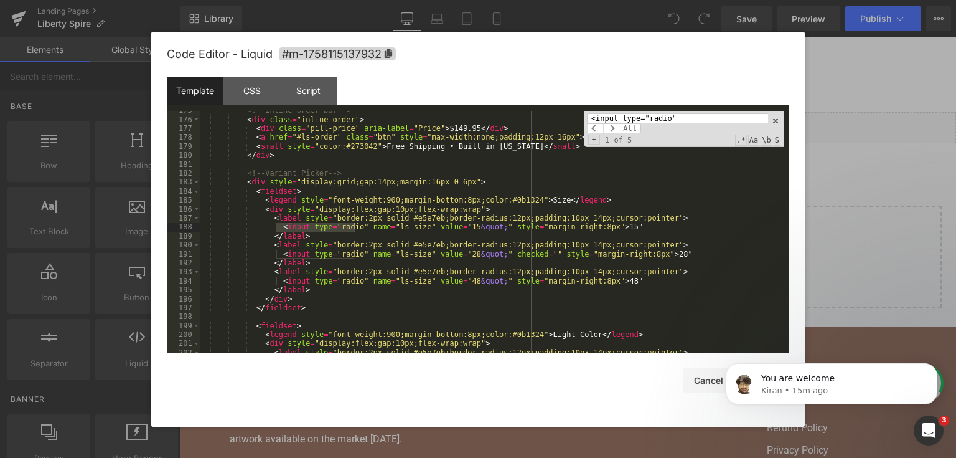
scroll to position [1663, 0]
type input "<input type="radio""
click at [693, 120] on input "<input type="radio"" at bounding box center [677, 118] width 181 height 10
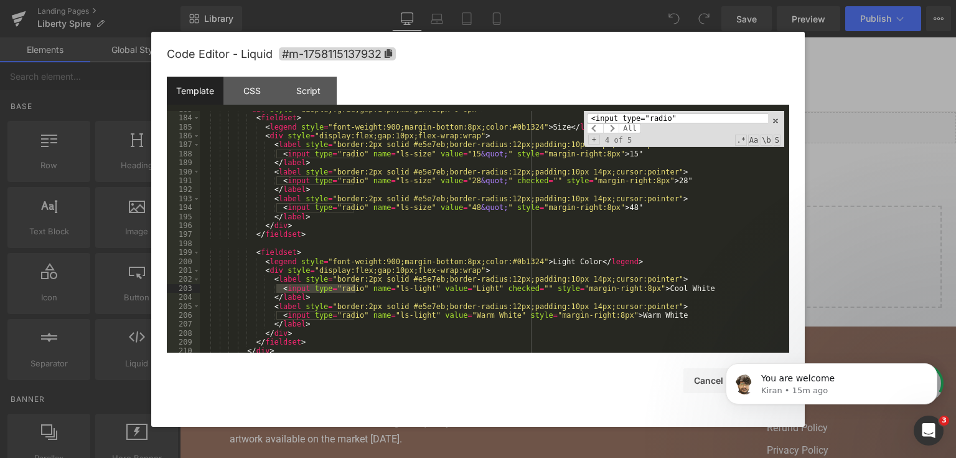
scroll to position [1736, 0]
click at [477, 275] on div "< div style = "display:grid;gap:14px;margin:16px 0 6px" > < fieldset > < legend…" at bounding box center [492, 235] width 585 height 260
drag, startPoint x: 272, startPoint y: 288, endPoint x: 692, endPoint y: 290, distance: 419.7
click at [692, 290] on div "< div style = "display:grid;gap:14px;margin:16px 0 6px" > < fieldset > < legend…" at bounding box center [492, 235] width 585 height 260
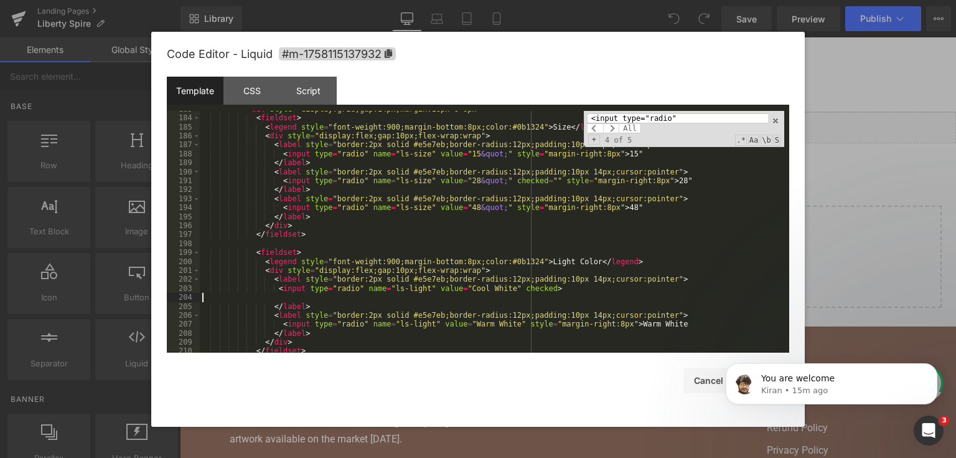
scroll to position [1766, 0]
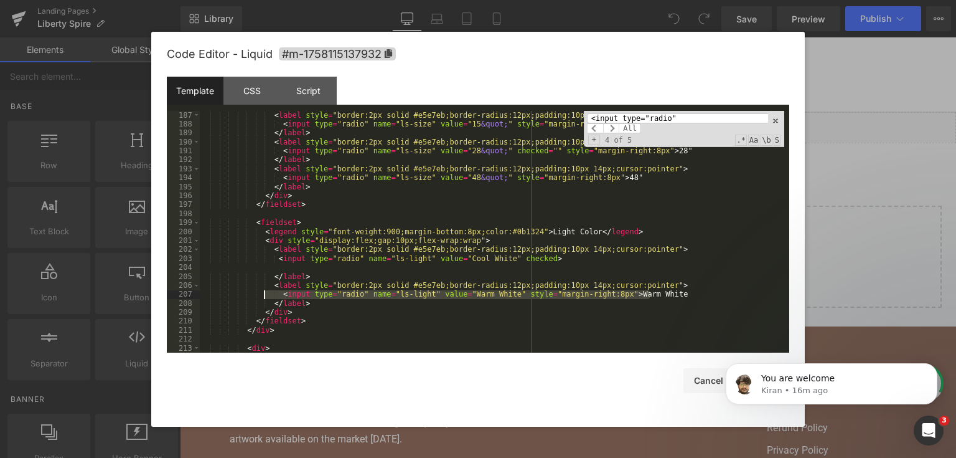
drag, startPoint x: 649, startPoint y: 294, endPoint x: 264, endPoint y: 296, distance: 385.4
click at [264, 296] on div "< div style = "display:flex;gap:10px;flex-wrap:wrap" > < label style = "border:…" at bounding box center [492, 231] width 585 height 260
click at [453, 297] on div "< div style = "display:flex;gap:10px;flex-wrap:wrap" > < label style = "border:…" at bounding box center [492, 231] width 585 height 260
drag, startPoint x: 672, startPoint y: 415, endPoint x: 28, endPoint y: 75, distance: 728.9
click at [672, 415] on div "Code Editor - Liquid #m-1758115137932 Template CSS Script Data 186 187 188 189 …" at bounding box center [478, 229] width 623 height 395
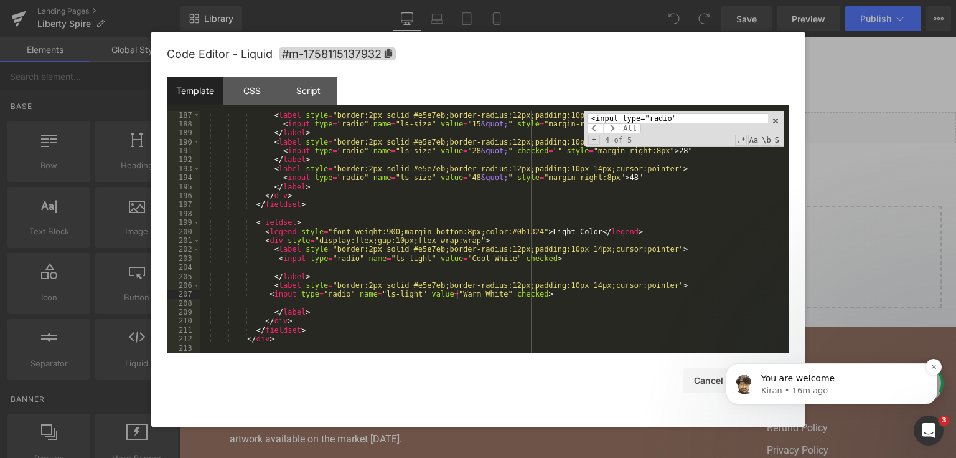
click at [928, 374] on div "You are welcome Kiran • 16m ago" at bounding box center [831, 383] width 193 height 25
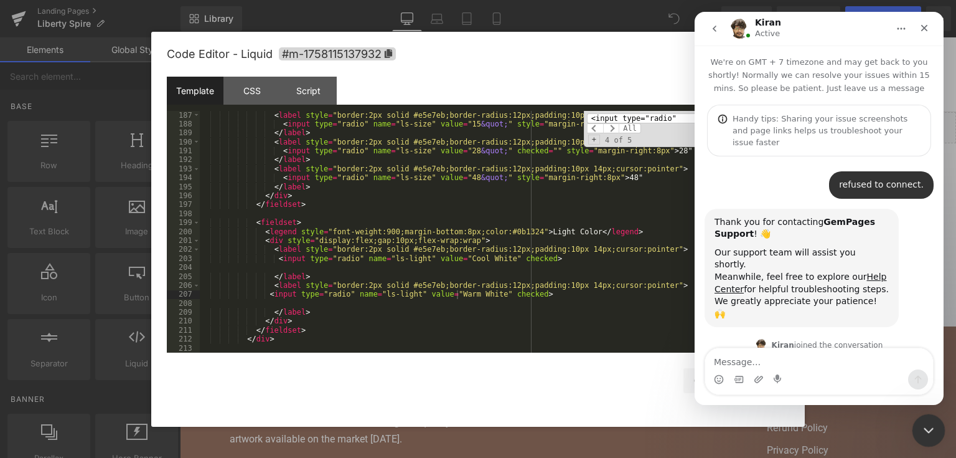
scroll to position [2, 0]
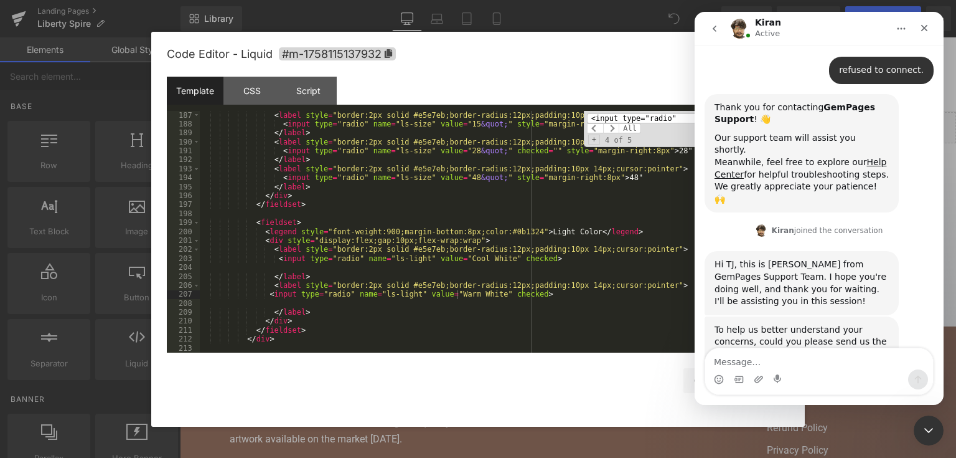
drag, startPoint x: 922, startPoint y: 411, endPoint x: 9, endPoint y: 5, distance: 999.5
click at [922, 411] on div at bounding box center [478, 210] width 956 height 420
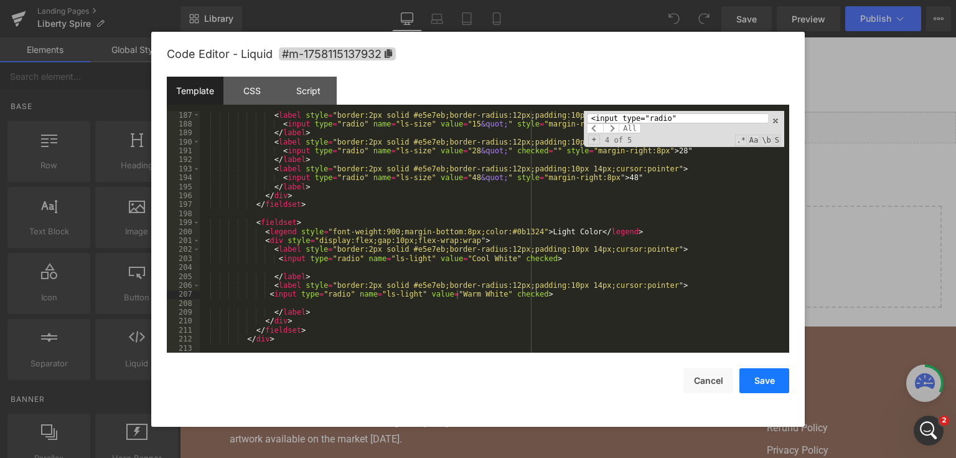
scroll to position [1672, 0]
click at [787, 390] on button "Save" at bounding box center [765, 380] width 50 height 25
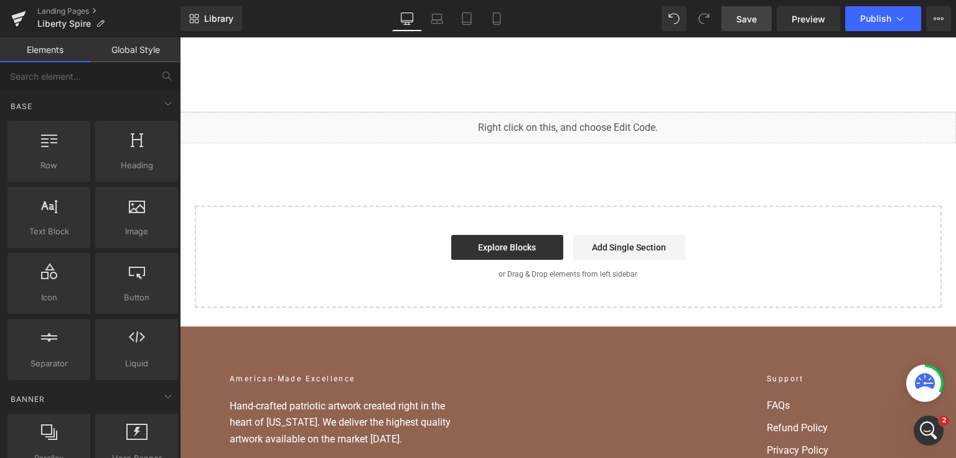
click at [767, 26] on link "Save" at bounding box center [747, 18] width 50 height 25
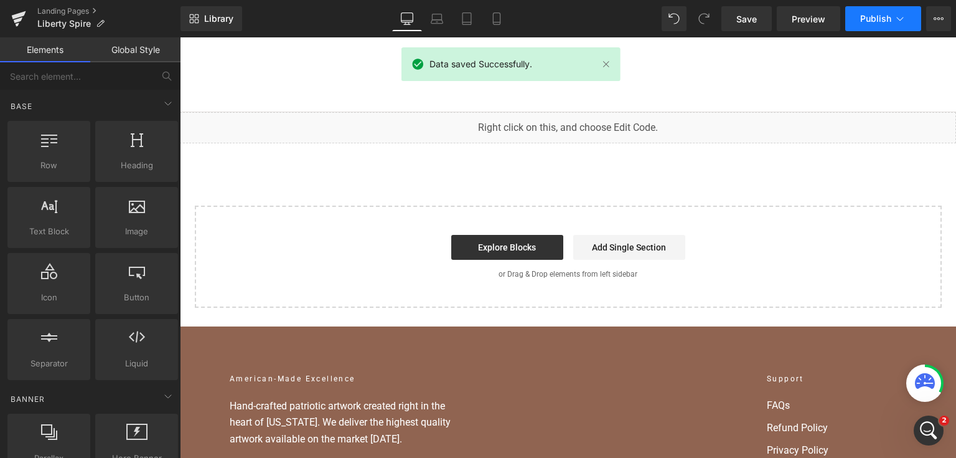
click at [866, 18] on span "Publish" at bounding box center [875, 19] width 31 height 10
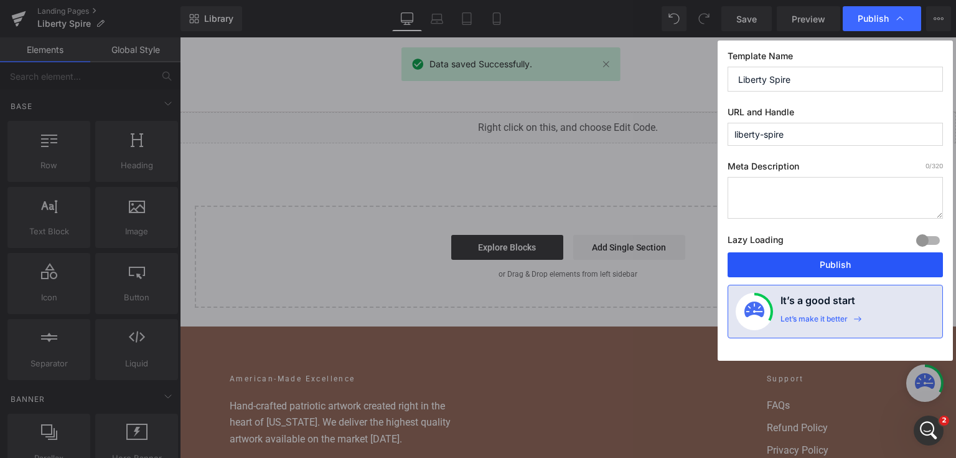
click at [834, 260] on button "Publish" at bounding box center [835, 264] width 215 height 25
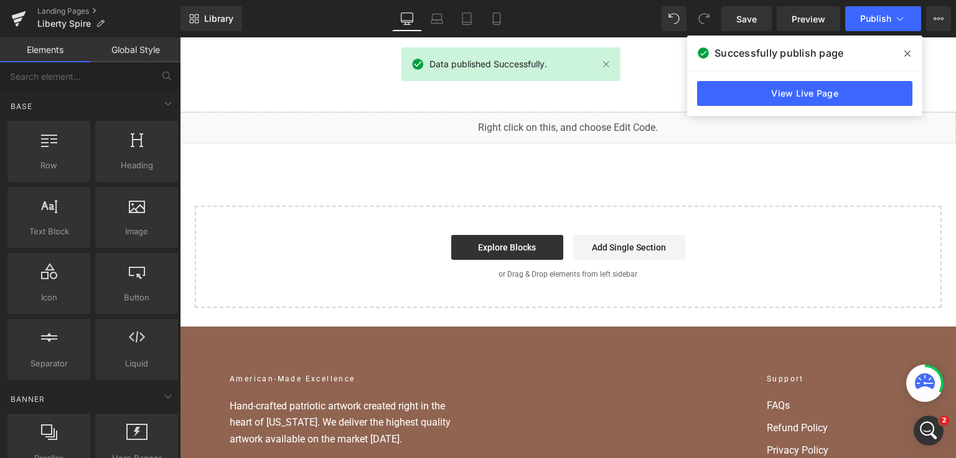
click at [802, 79] on div "View Live Page" at bounding box center [804, 93] width 235 height 45
click at [801, 95] on link "View Live Page" at bounding box center [804, 93] width 215 height 25
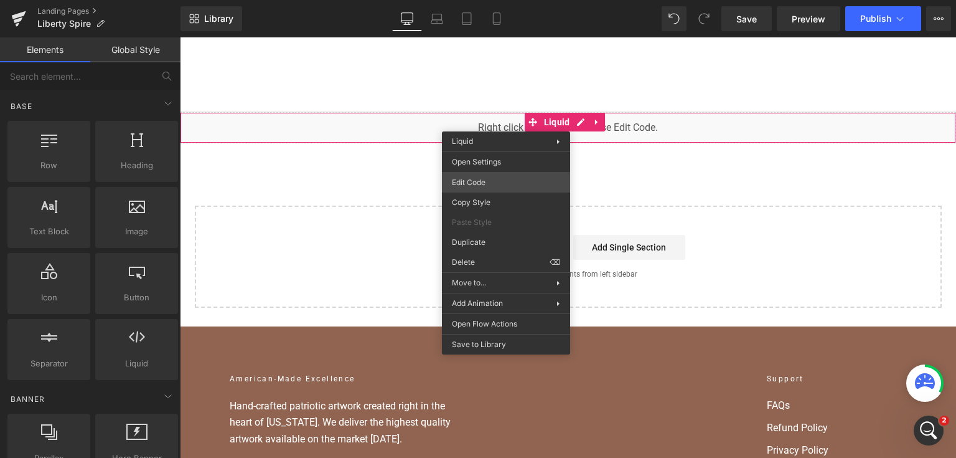
click at [476, 0] on div "You are previewing how the will restyle your page. You can not edit Elements in…" at bounding box center [478, 0] width 956 height 0
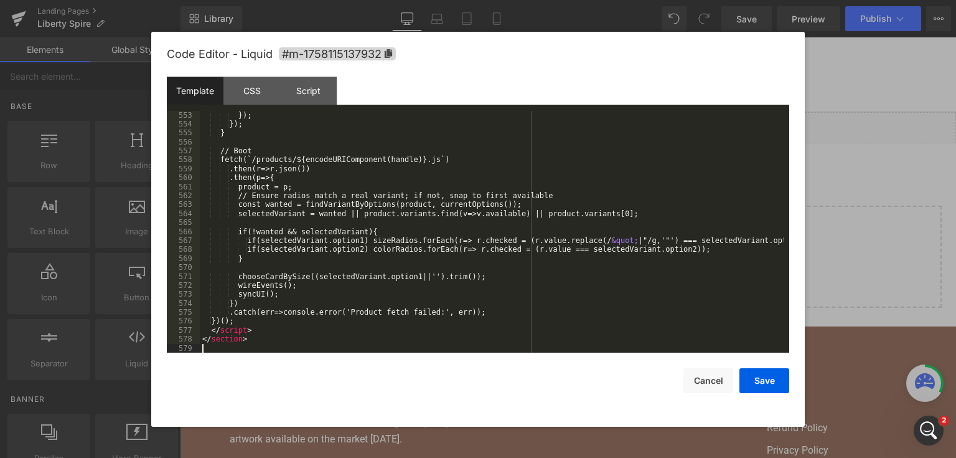
scroll to position [5191, 0]
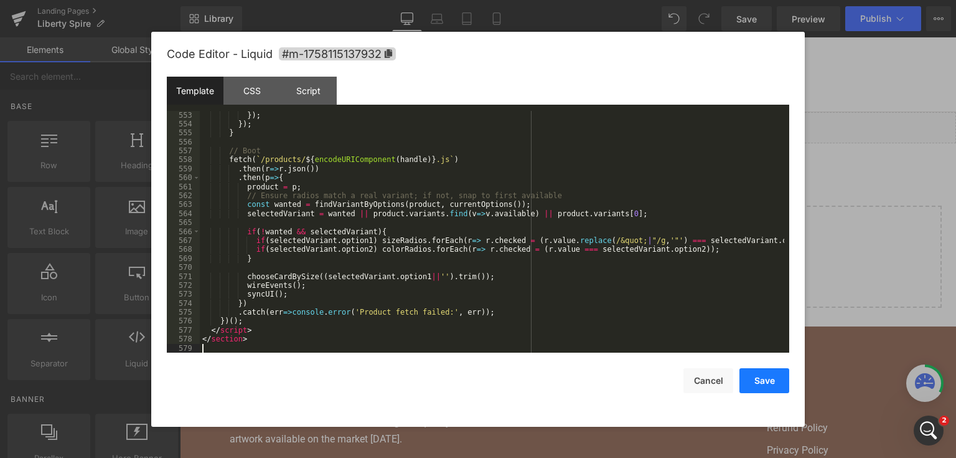
click at [764, 382] on button "Save" at bounding box center [765, 380] width 50 height 25
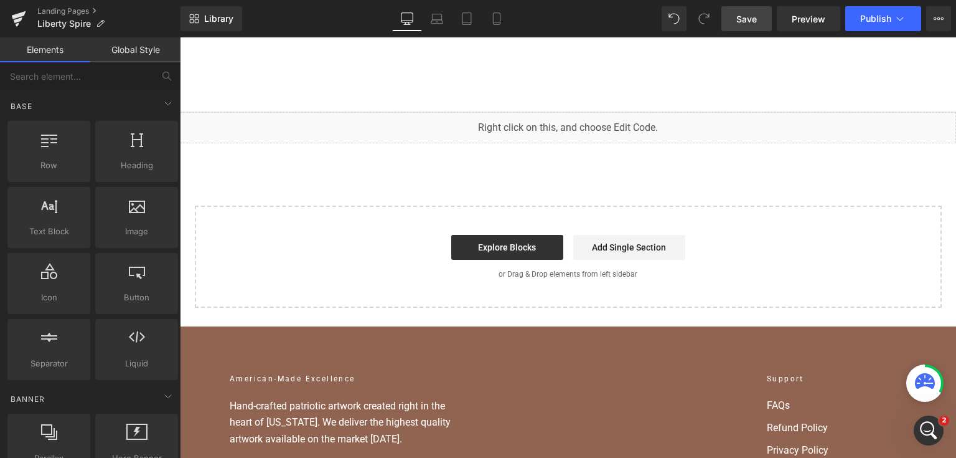
click at [740, 21] on span "Save" at bounding box center [747, 18] width 21 height 13
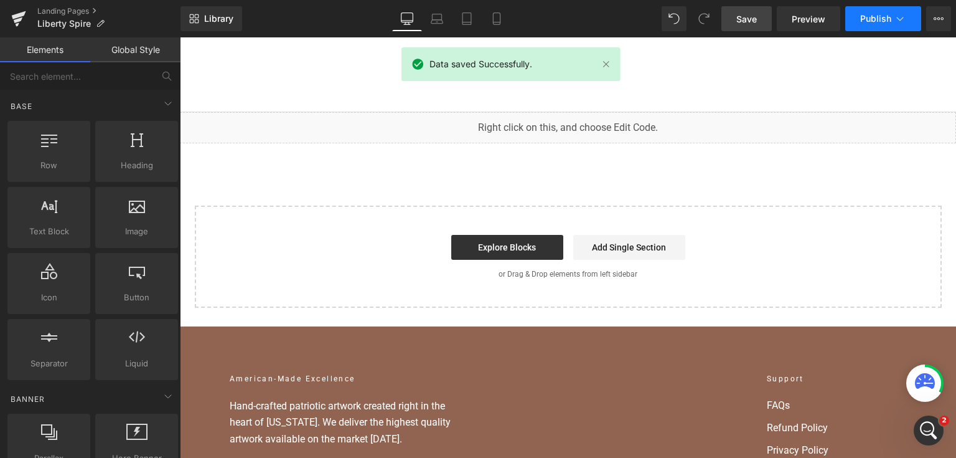
click at [880, 22] on span "Publish" at bounding box center [875, 19] width 31 height 10
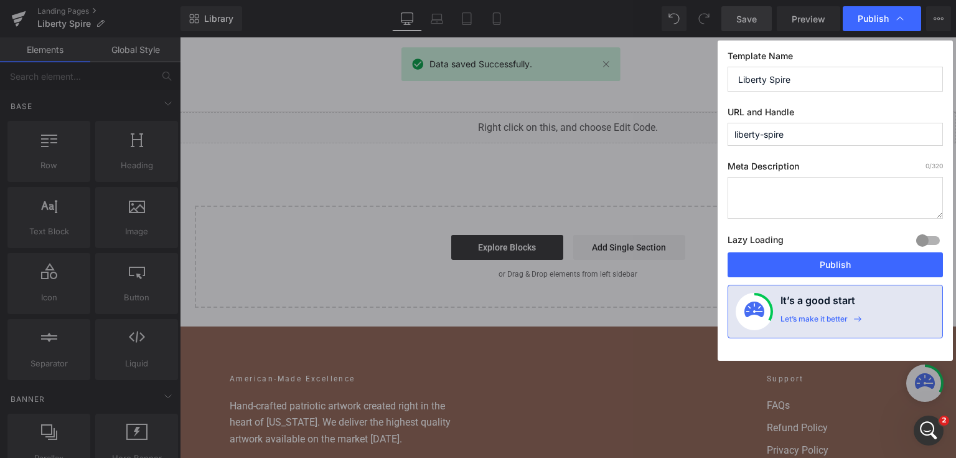
click at [814, 249] on div "Lazy Loading Build Upgrade plan to unlock" at bounding box center [835, 242] width 215 height 21
click at [814, 263] on button "Publish" at bounding box center [835, 264] width 215 height 25
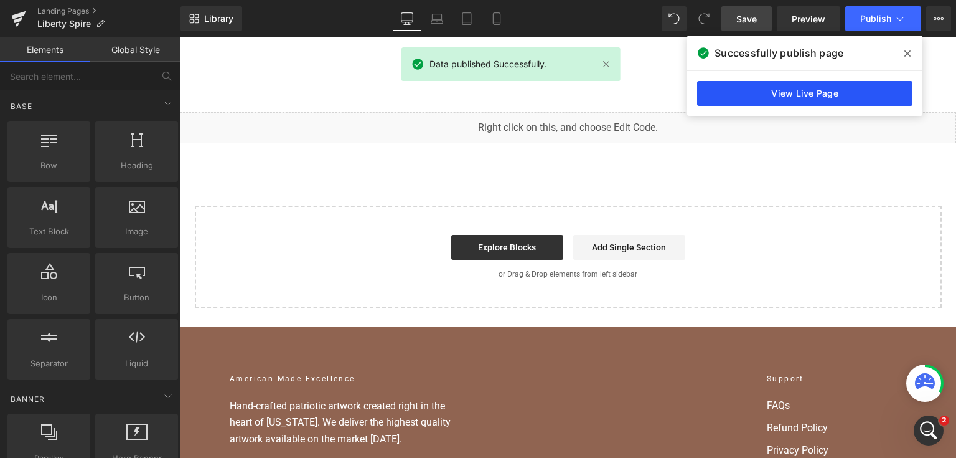
click at [828, 90] on link "View Live Page" at bounding box center [804, 93] width 215 height 25
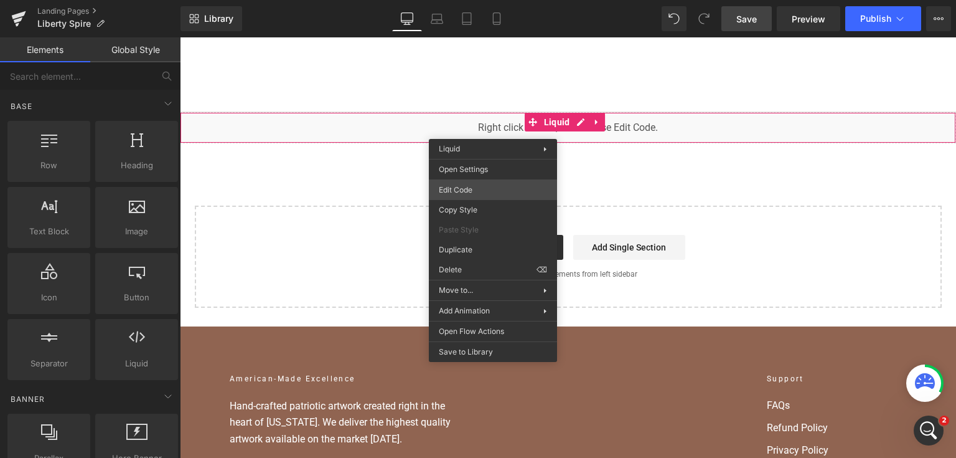
click at [488, 0] on div "You are previewing how the will restyle your page. You can not edit Elements in…" at bounding box center [478, 0] width 956 height 0
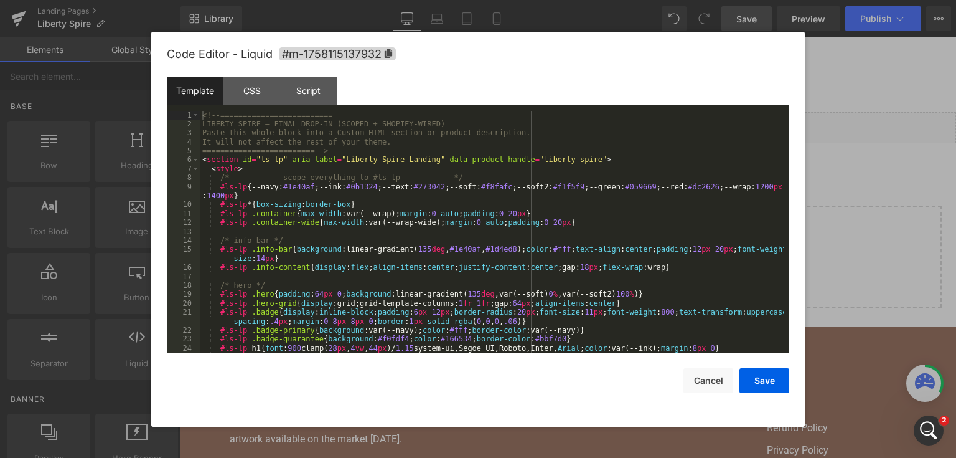
click at [486, 187] on div "<!-- ========================= LIBERTY SPIRE — FINAL DROP-IN (SCOPED + SHOPIFY-…" at bounding box center [492, 241] width 585 height 260
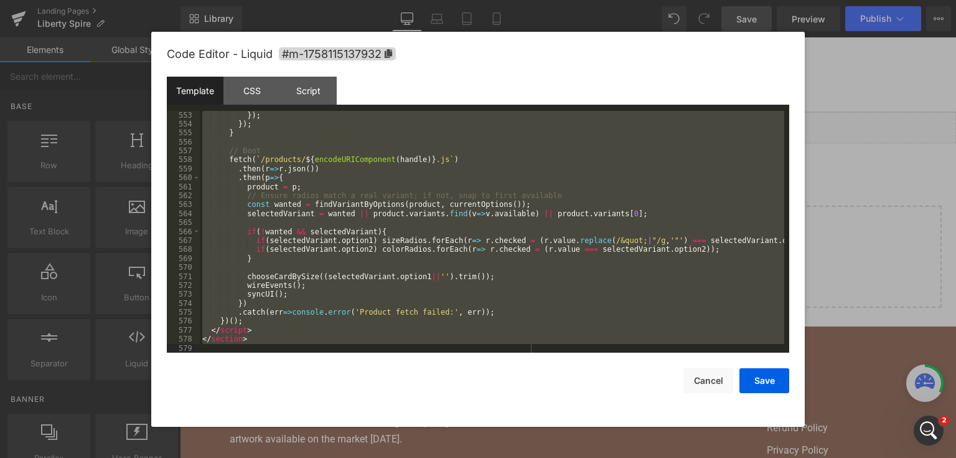
drag, startPoint x: 210, startPoint y: 129, endPoint x: 324, endPoint y: 364, distance: 260.7
click at [324, 364] on div "Code Editor - Liquid #m-1758115137932 Template CSS Script Data 553 554 555 556 …" at bounding box center [478, 229] width 623 height 395
click at [239, 336] on div "}) ; }) ; } // Boot fetch ( ` /products/ ${ encodeURIComponent ( handle ) } .js…" at bounding box center [492, 232] width 585 height 242
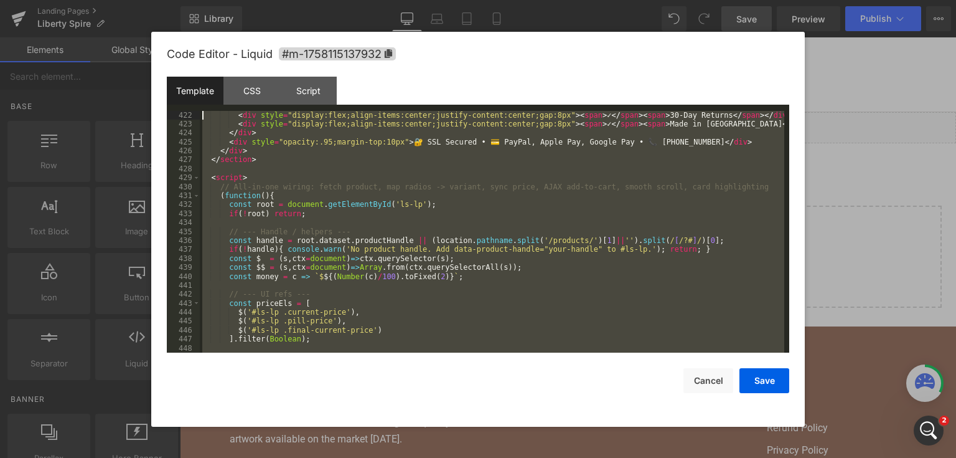
scroll to position [4017, 0]
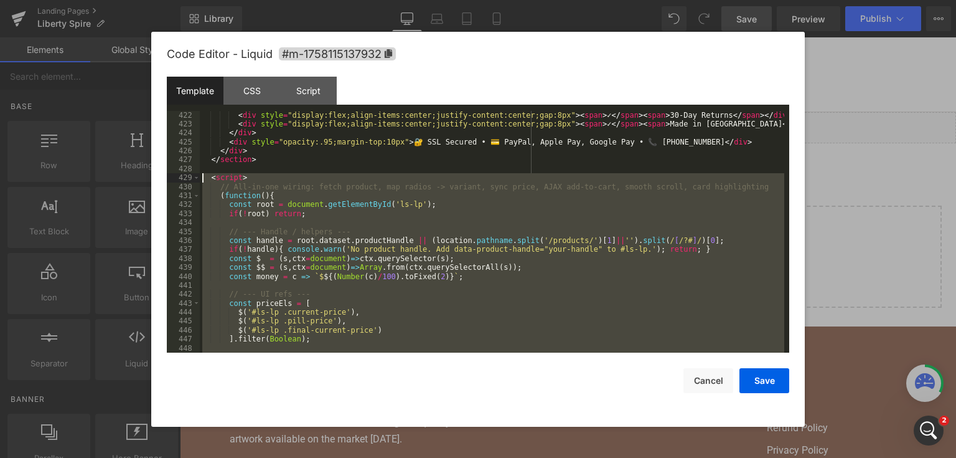
drag, startPoint x: 265, startPoint y: 332, endPoint x: 203, endPoint y: 179, distance: 165.7
click at [203, 179] on div "< div style = "display:flex;align-items:center;justify-content:center;gap:8px" …" at bounding box center [492, 241] width 585 height 260
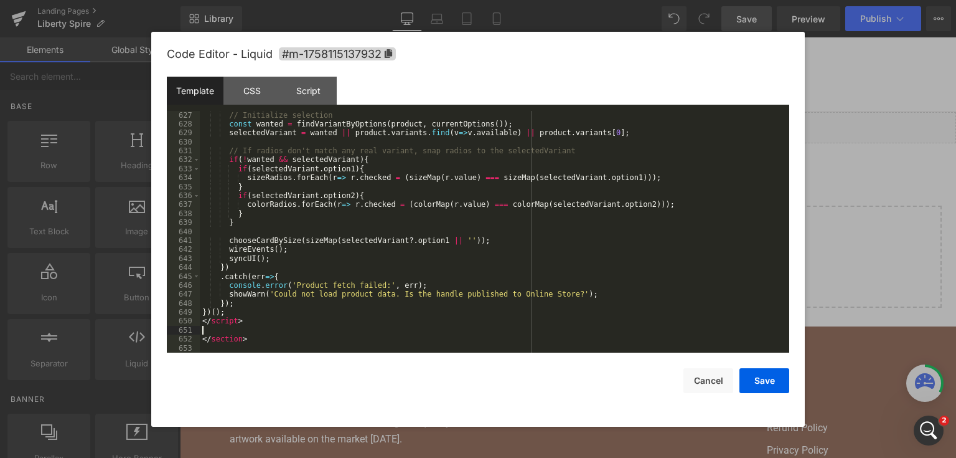
scroll to position [5863, 0]
click at [751, 376] on button "Save" at bounding box center [765, 380] width 50 height 25
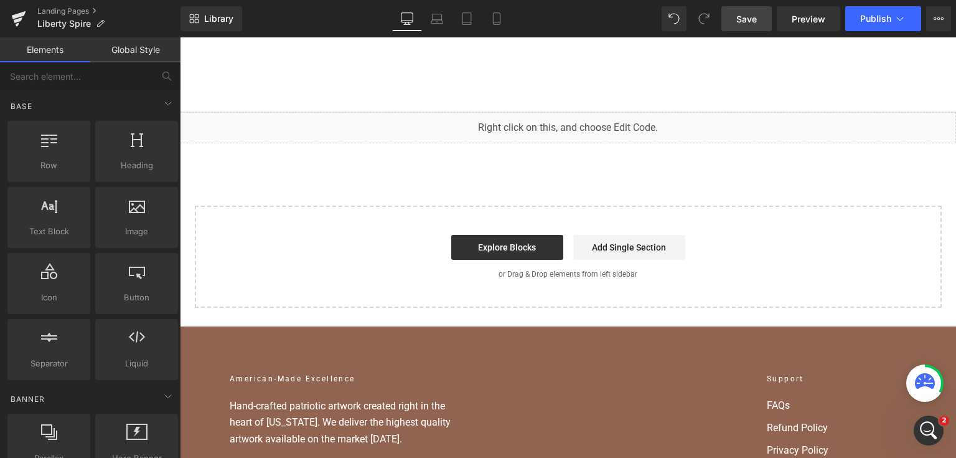
click at [757, 20] on span "Save" at bounding box center [747, 18] width 21 height 13
click at [882, 14] on span "Publish" at bounding box center [875, 19] width 31 height 10
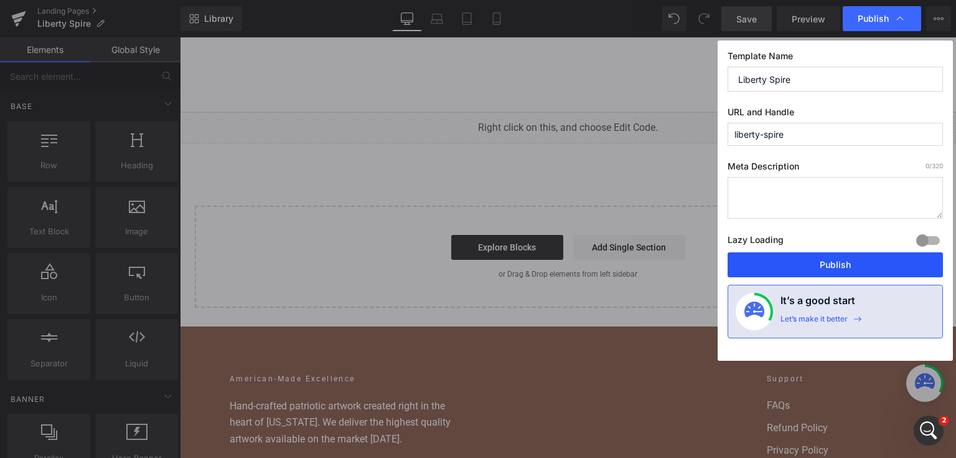
click at [793, 271] on button "Publish" at bounding box center [835, 264] width 215 height 25
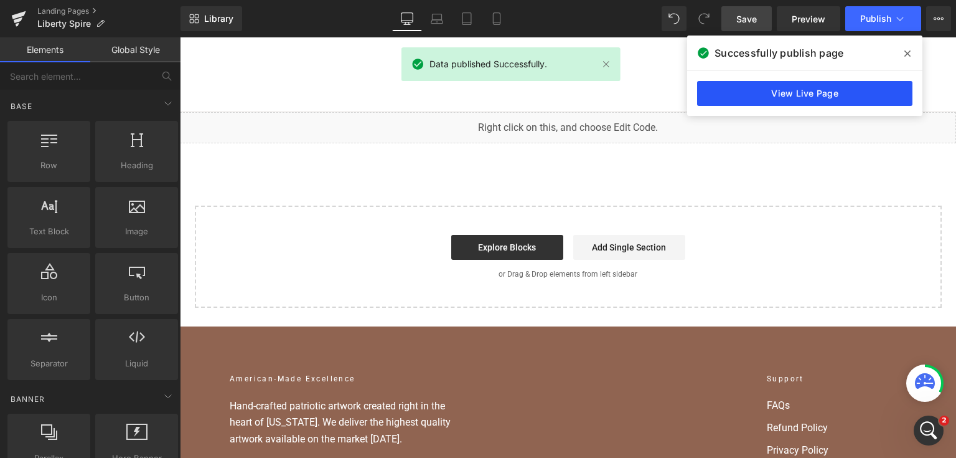
click at [814, 84] on link "View Live Page" at bounding box center [804, 93] width 215 height 25
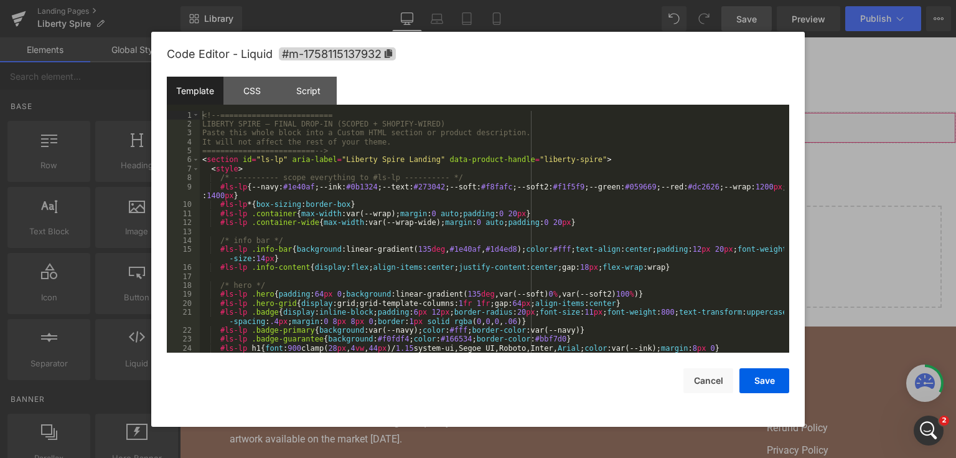
click at [416, 0] on div "You are previewing how the will restyle your page. You can not edit Elements in…" at bounding box center [478, 0] width 956 height 0
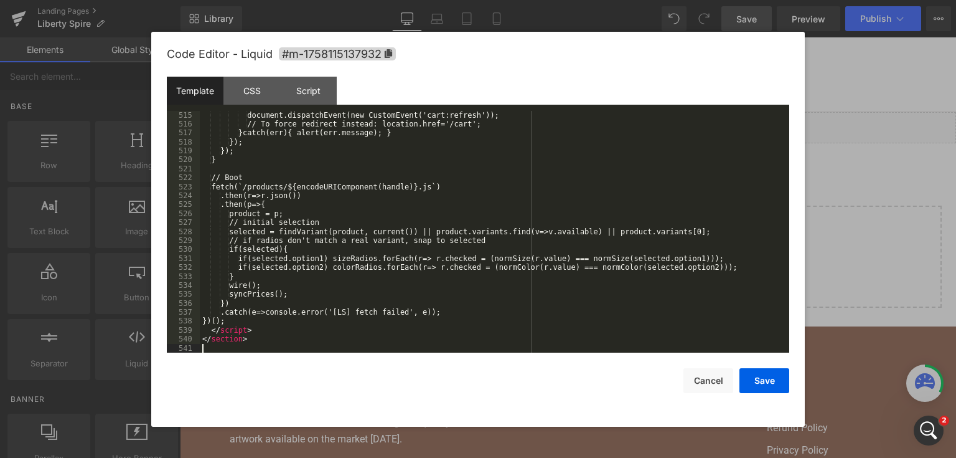
scroll to position [4877, 0]
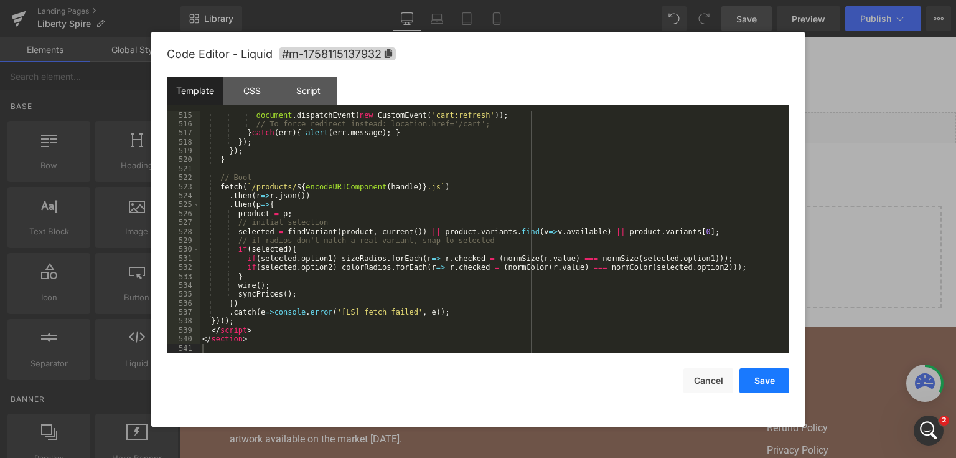
click at [759, 384] on button "Save" at bounding box center [765, 380] width 50 height 25
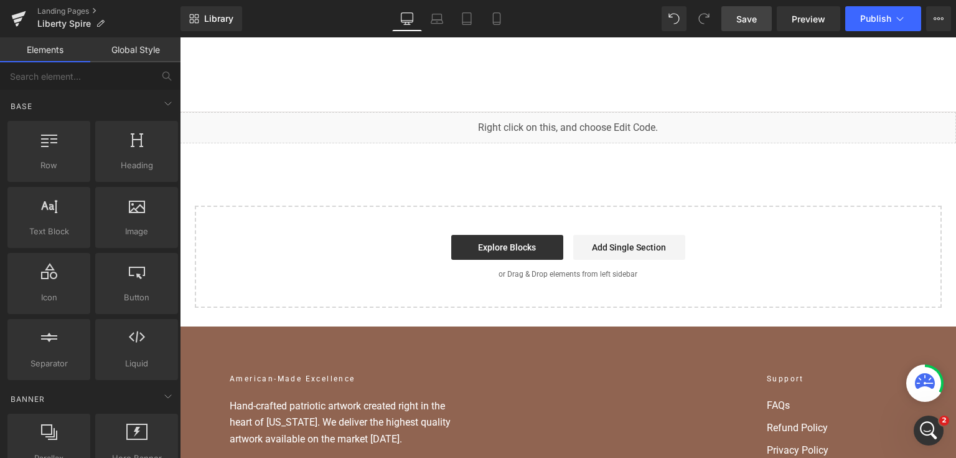
click at [741, 24] on span "Save" at bounding box center [747, 18] width 21 height 13
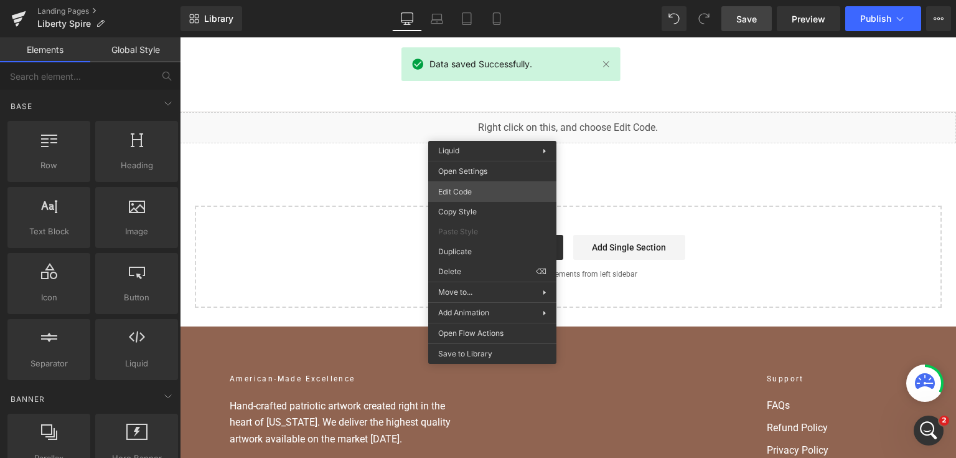
click at [480, 0] on div "You are previewing how the will restyle your page. You can not edit Elements in…" at bounding box center [478, 0] width 956 height 0
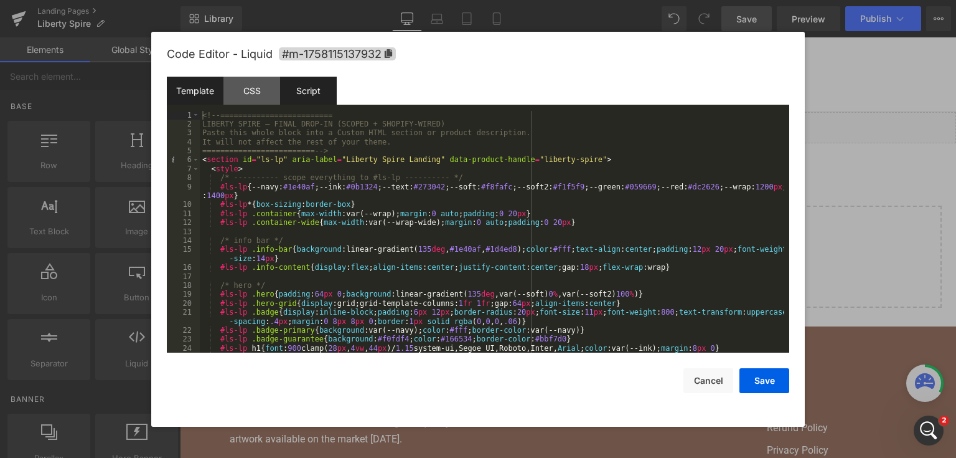
click at [310, 94] on div "Script" at bounding box center [308, 91] width 57 height 28
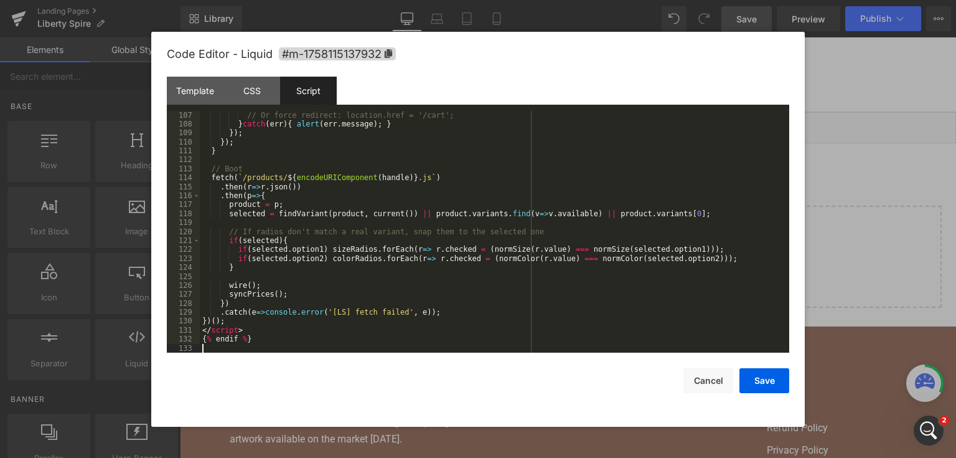
scroll to position [950, 0]
click at [752, 376] on button "Save" at bounding box center [765, 380] width 50 height 25
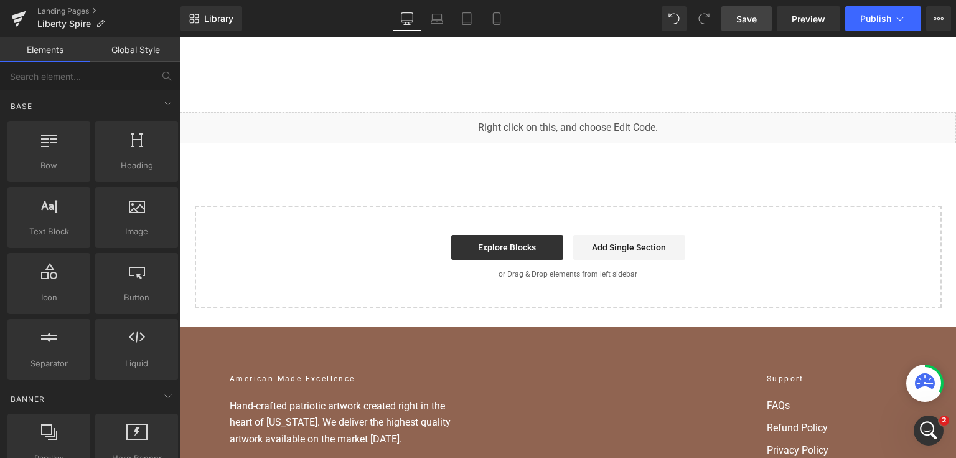
click at [758, 17] on link "Save" at bounding box center [747, 18] width 50 height 25
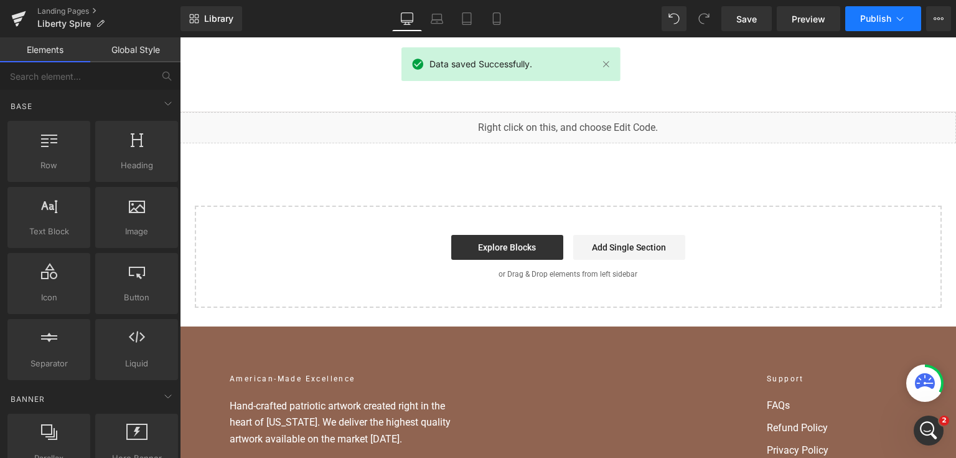
click at [878, 14] on span "Publish" at bounding box center [875, 19] width 31 height 10
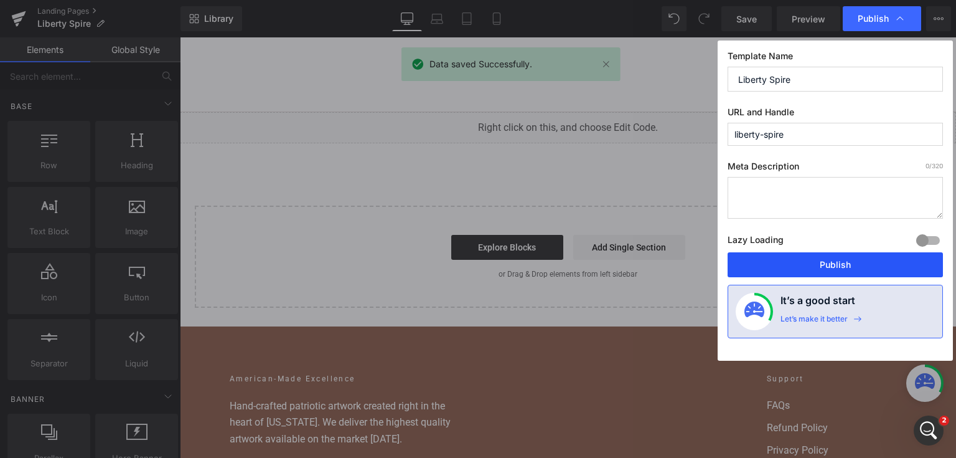
click at [786, 265] on button "Publish" at bounding box center [835, 264] width 215 height 25
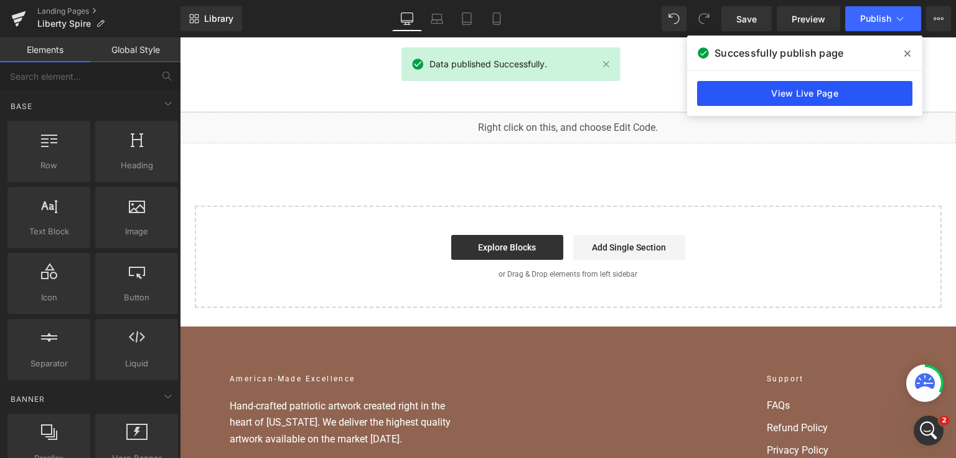
click at [742, 88] on link "View Live Page" at bounding box center [804, 93] width 215 height 25
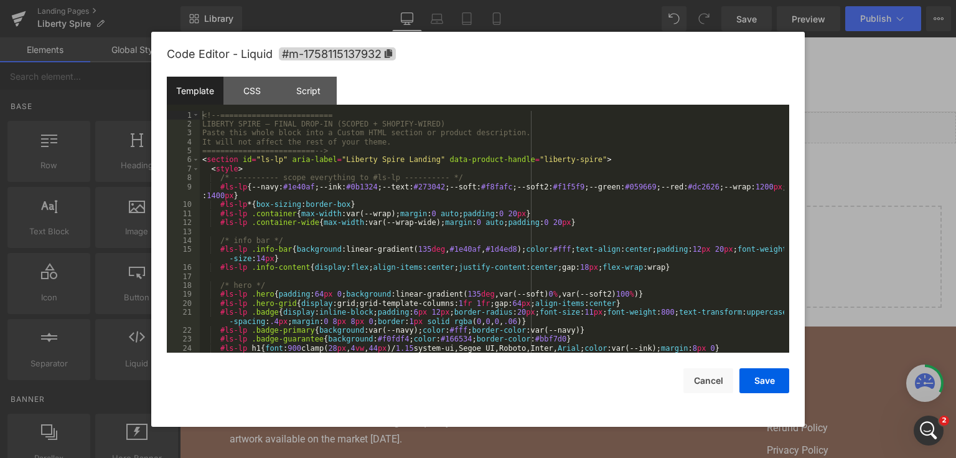
click at [349, 0] on div "You are previewing how the will restyle your page. You can not edit Elements in…" at bounding box center [478, 0] width 956 height 0
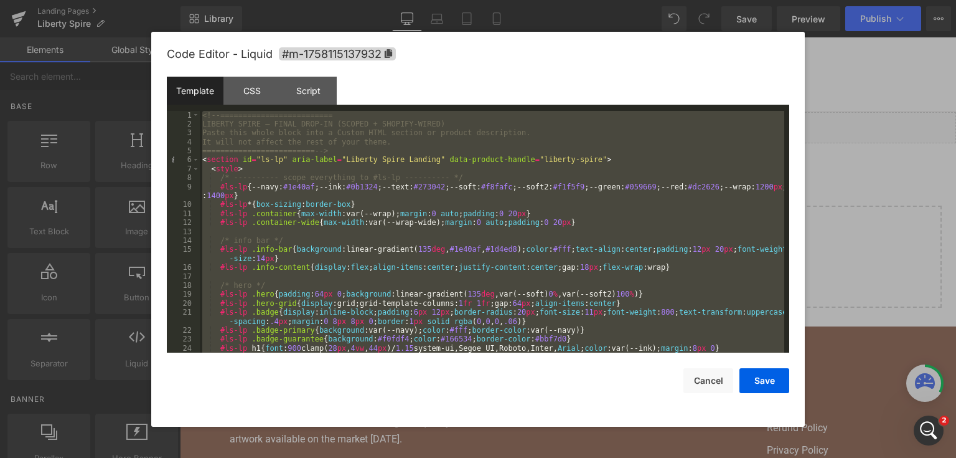
click at [843, 169] on div at bounding box center [478, 229] width 956 height 458
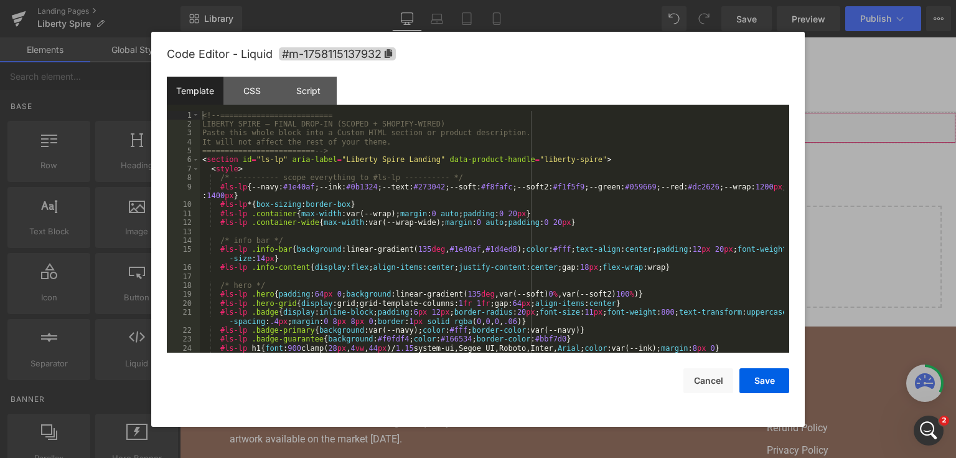
click at [383, 0] on div "You are previewing how the will restyle your page. You can not edit Elements in…" at bounding box center [478, 0] width 956 height 0
click at [318, 72] on div "Code Editor - Liquid #m-1758115137932" at bounding box center [478, 54] width 623 height 45
click at [314, 85] on div "Script" at bounding box center [308, 91] width 57 height 28
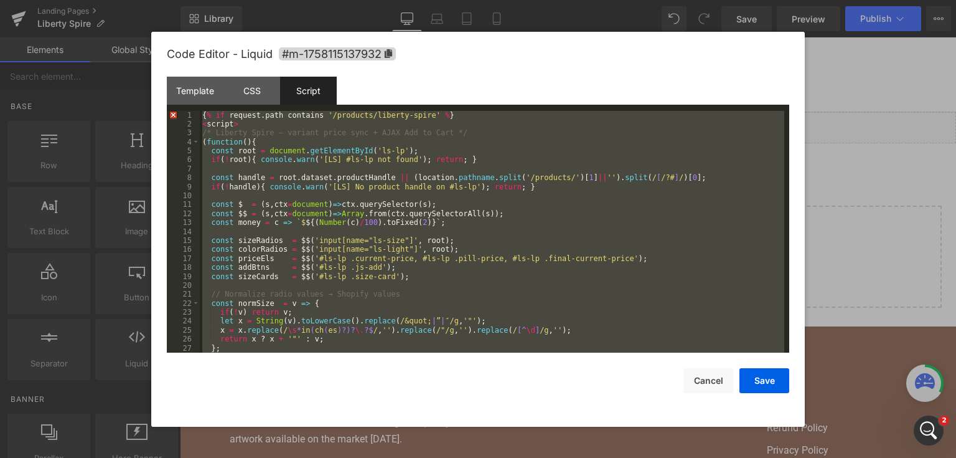
scroll to position [45, 0]
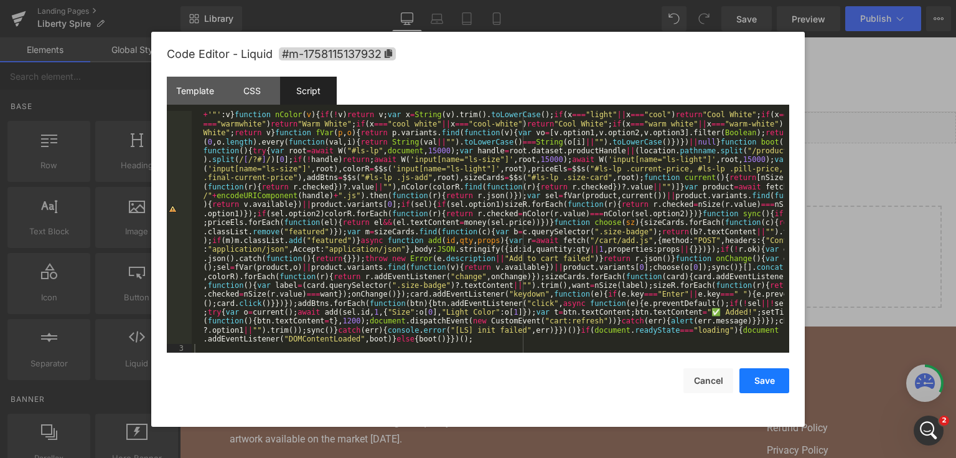
click at [777, 385] on button "Save" at bounding box center [765, 380] width 50 height 25
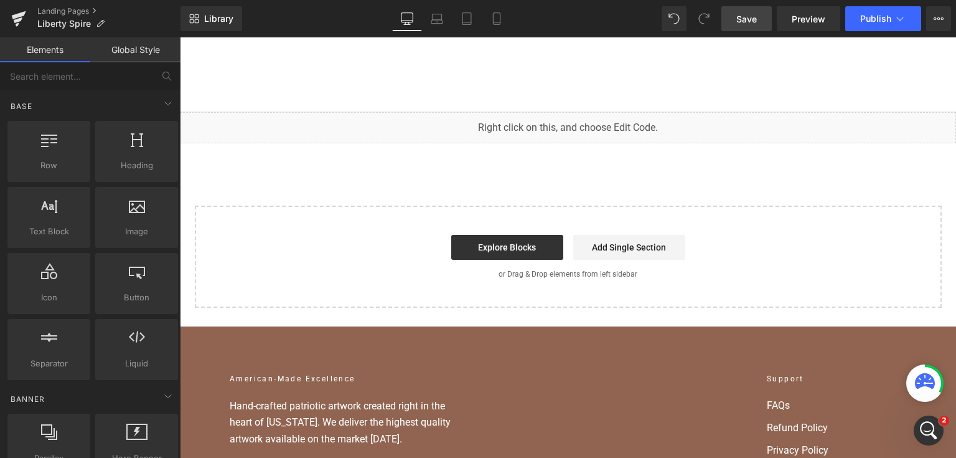
click at [750, 10] on link "Save" at bounding box center [747, 18] width 50 height 25
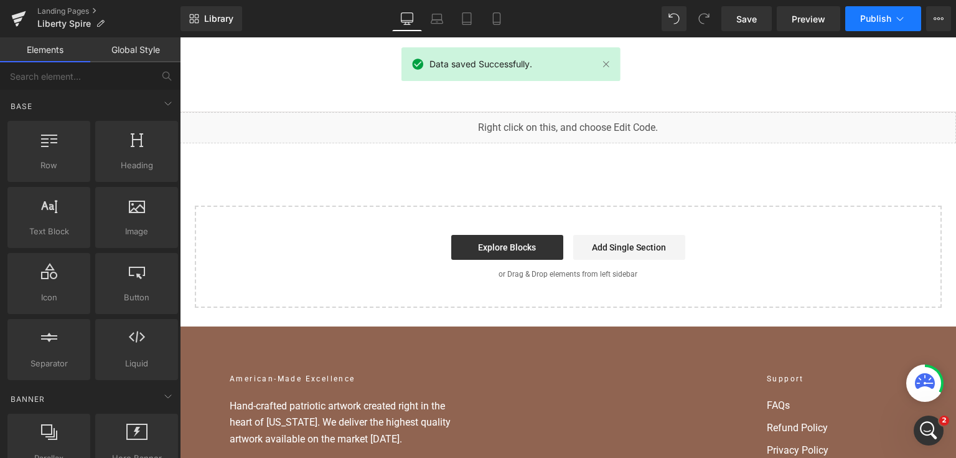
click at [889, 16] on span "Publish" at bounding box center [875, 19] width 31 height 10
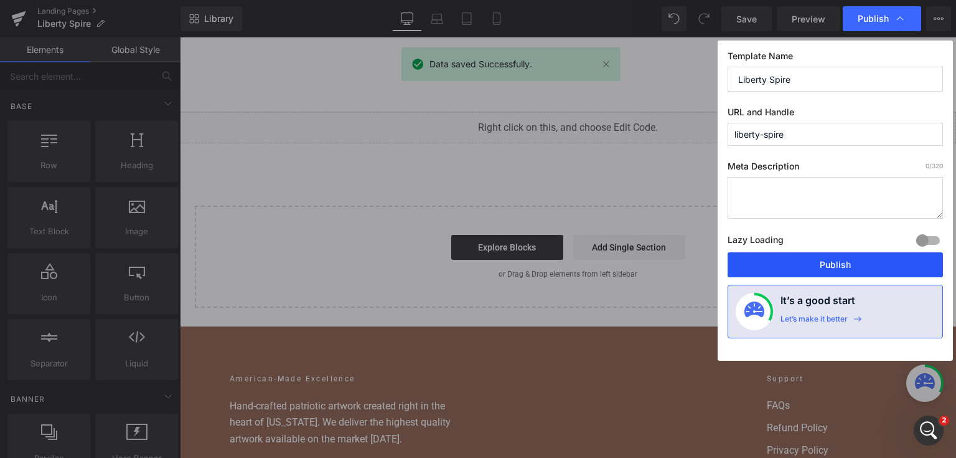
click at [778, 265] on button "Publish" at bounding box center [835, 264] width 215 height 25
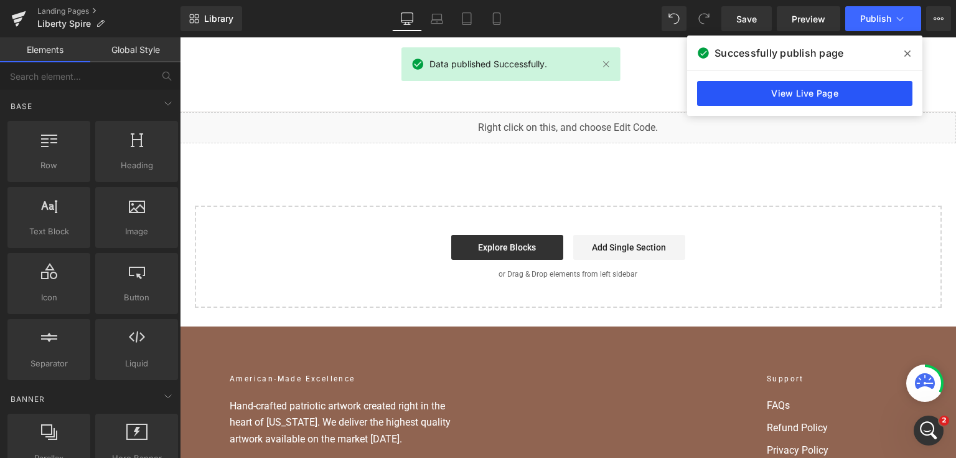
click at [846, 86] on link "View Live Page" at bounding box center [804, 93] width 215 height 25
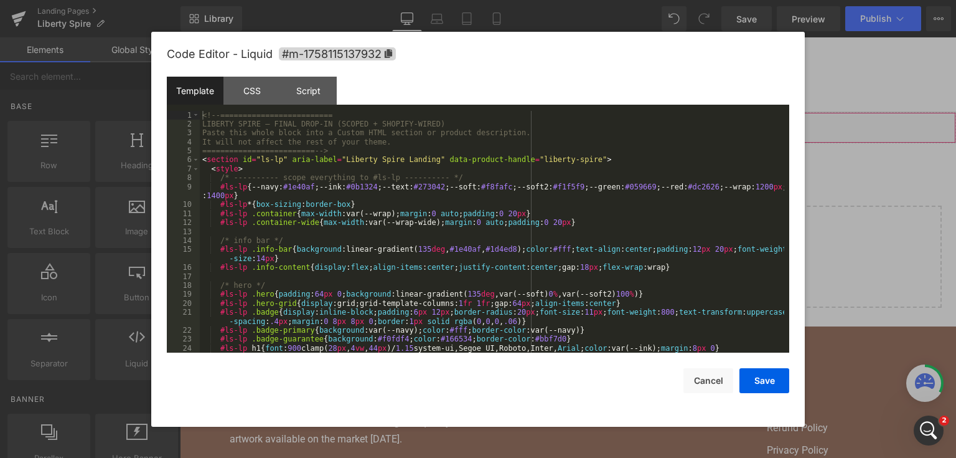
click at [463, 0] on div "You are previewing how the will restyle your page. You can not edit Elements in…" at bounding box center [478, 0] width 956 height 0
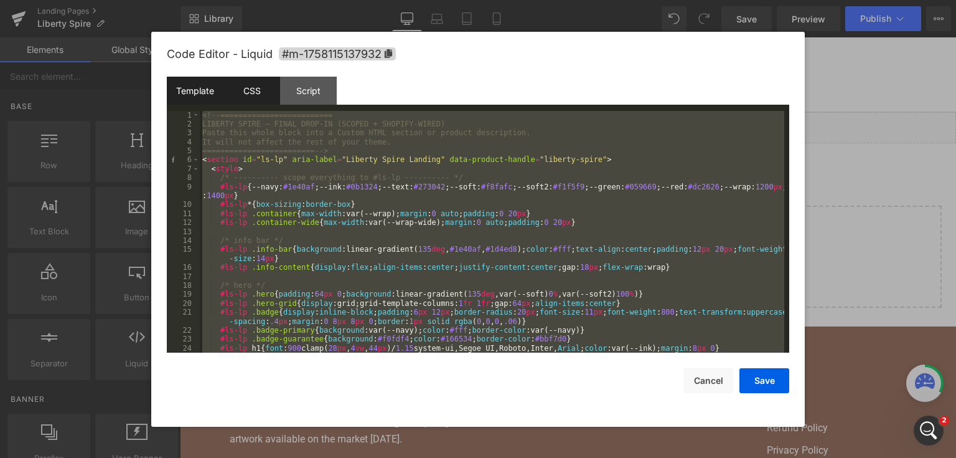
drag, startPoint x: 265, startPoint y: 96, endPoint x: 274, endPoint y: 93, distance: 9.8
click at [265, 96] on div "CSS" at bounding box center [252, 91] width 57 height 28
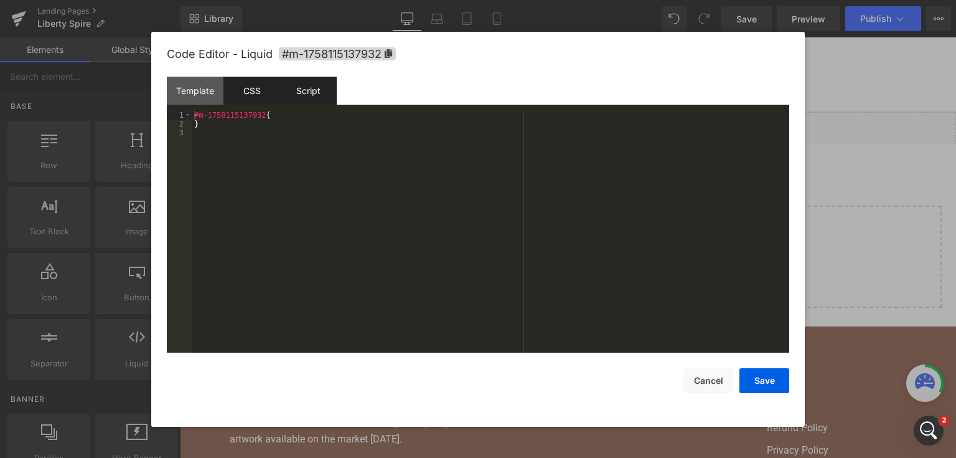
click at [301, 85] on div "Script" at bounding box center [308, 91] width 57 height 28
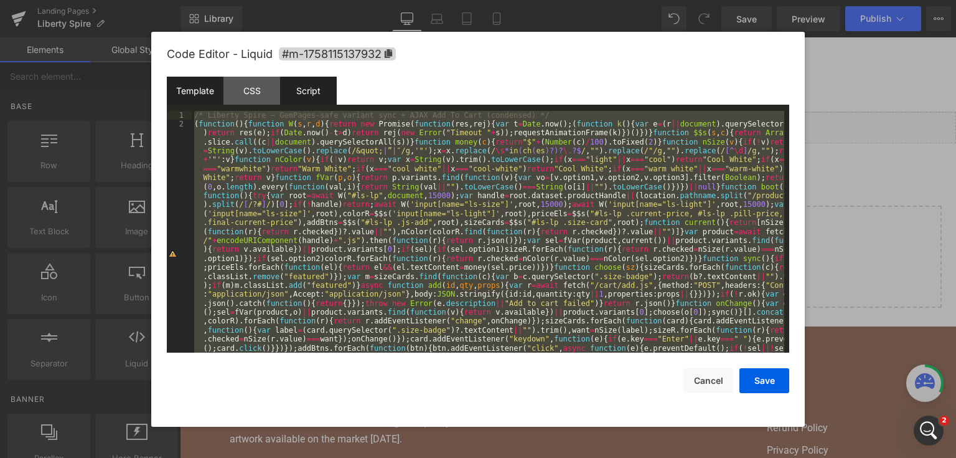
click at [205, 95] on div "Template" at bounding box center [195, 91] width 57 height 28
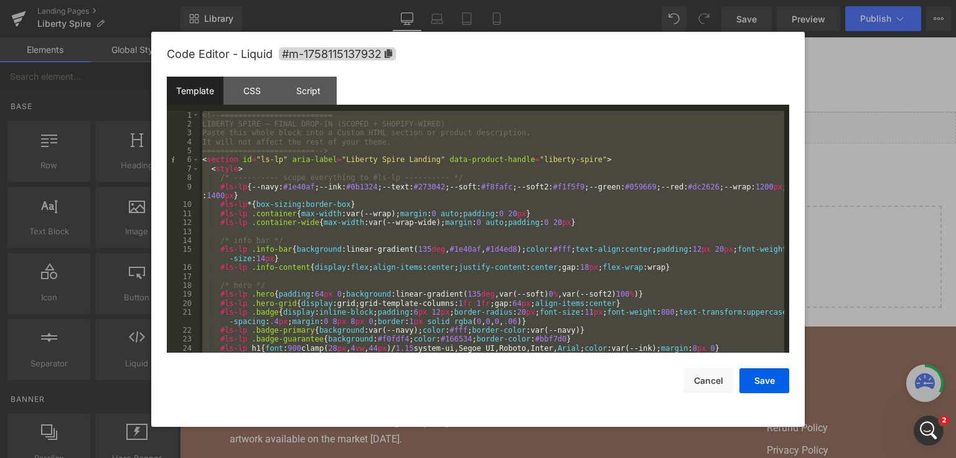
click at [237, 134] on div "<!-- ========================= LIBERTY SPIRE — FINAL DROP-IN (SCOPED + SHOPIFY-…" at bounding box center [492, 232] width 585 height 242
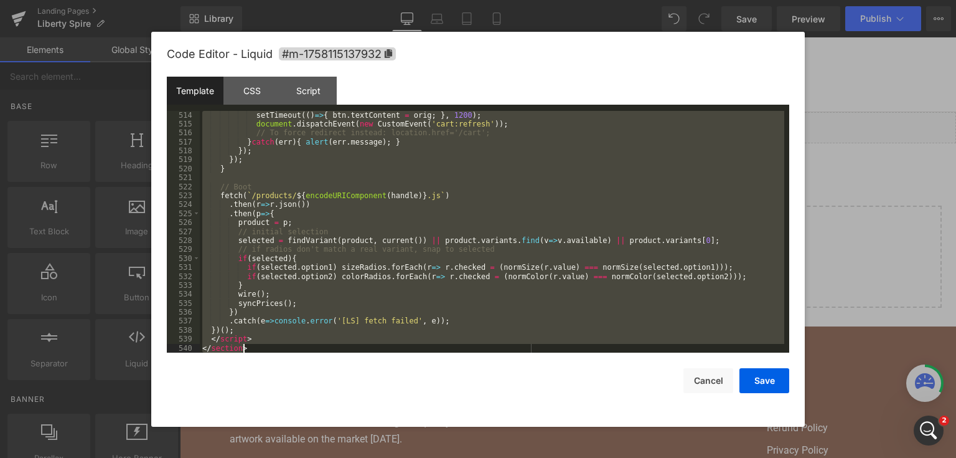
scroll to position [4877, 0]
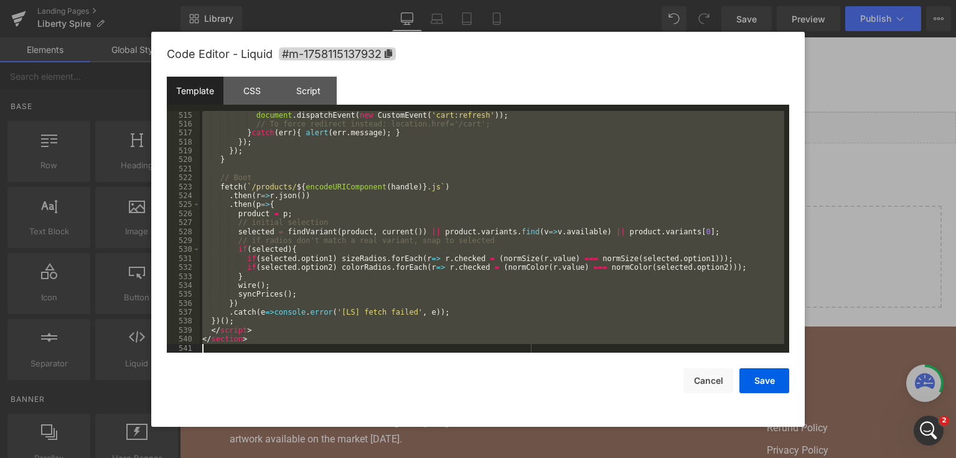
drag, startPoint x: 204, startPoint y: 148, endPoint x: 312, endPoint y: 384, distance: 259.4
click at [312, 384] on div "Code Editor - Liquid #m-1758115137932 Template CSS Script Data 515 516 517 518 …" at bounding box center [478, 229] width 623 height 395
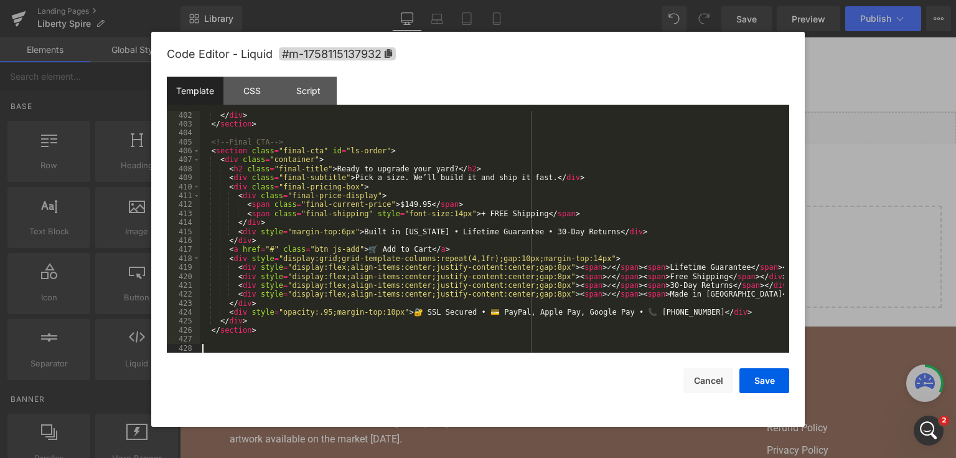
scroll to position [3837, 0]
click at [794, 389] on div "Code Editor - Liquid #m-1758115137932 Template CSS Script Data 402 403 404 405 …" at bounding box center [478, 229] width 654 height 395
click at [778, 386] on button "Save" at bounding box center [765, 380] width 50 height 25
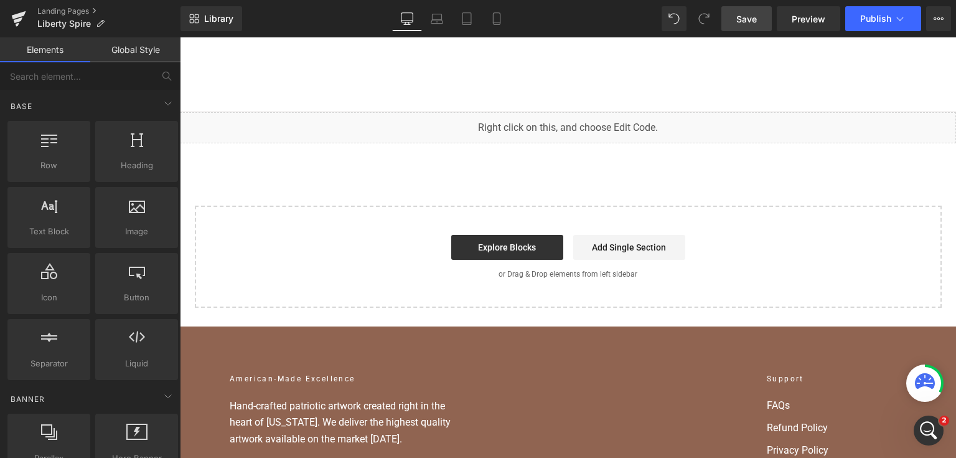
click at [742, 31] on link "Save" at bounding box center [747, 18] width 50 height 25
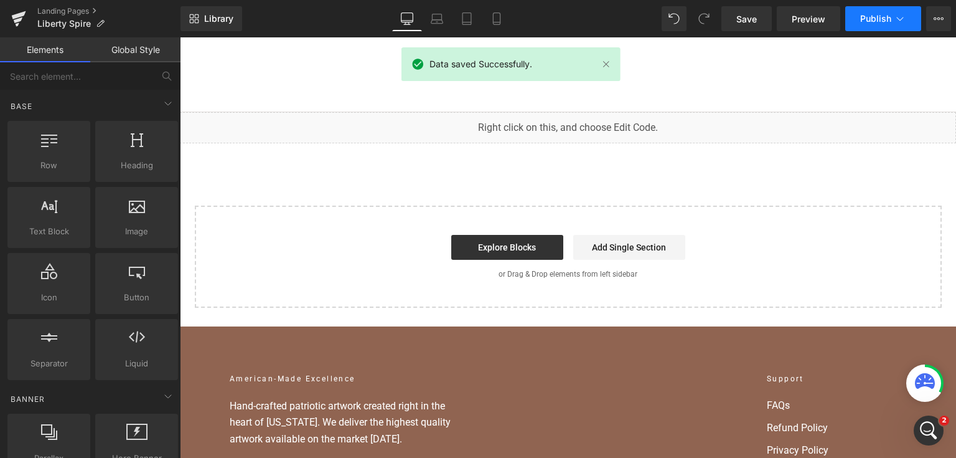
click at [874, 24] on button "Publish" at bounding box center [884, 18] width 76 height 25
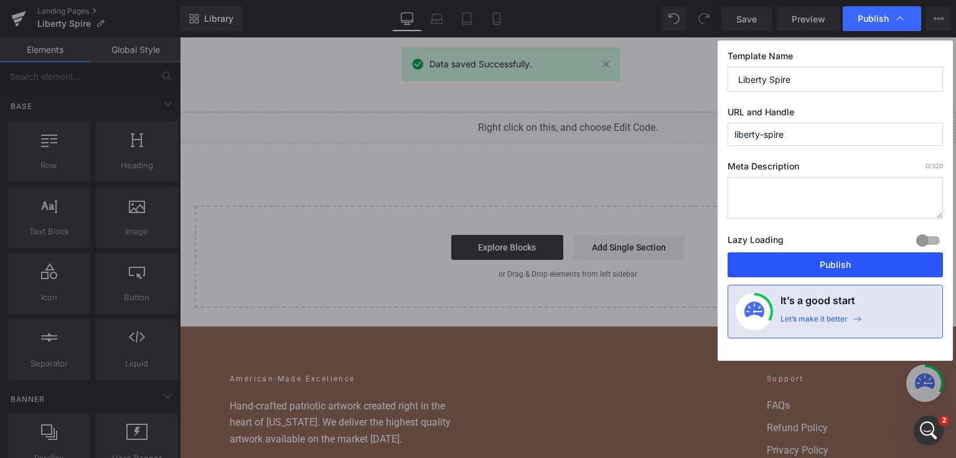
click at [795, 253] on button "Publish" at bounding box center [835, 264] width 215 height 25
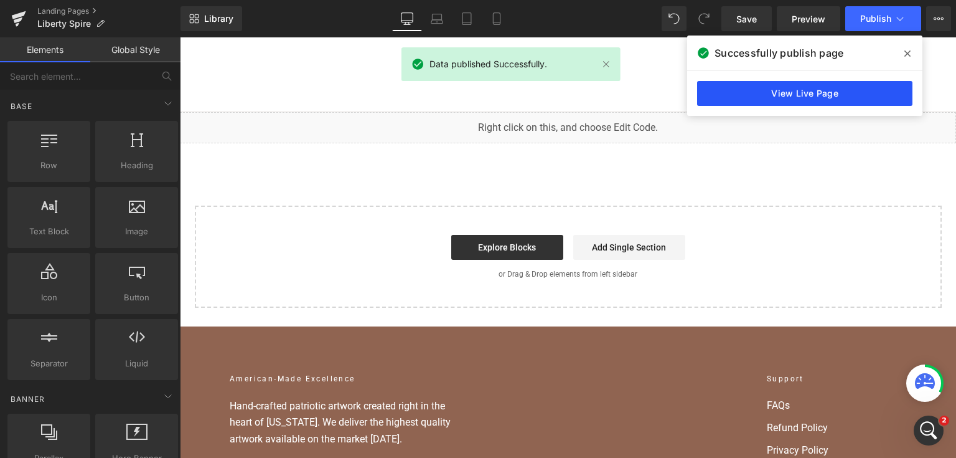
click at [860, 91] on link "View Live Page" at bounding box center [804, 93] width 215 height 25
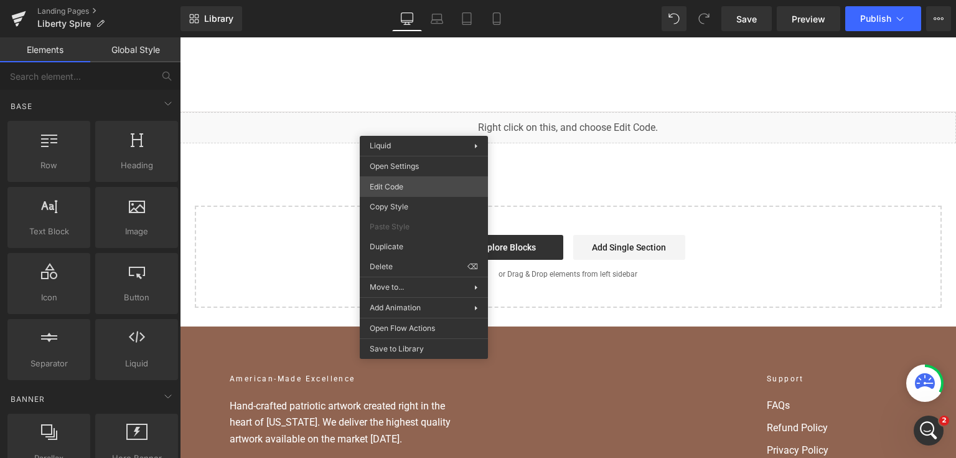
click at [420, 0] on div "You are previewing how the will restyle your page. You can not edit Elements in…" at bounding box center [478, 0] width 956 height 0
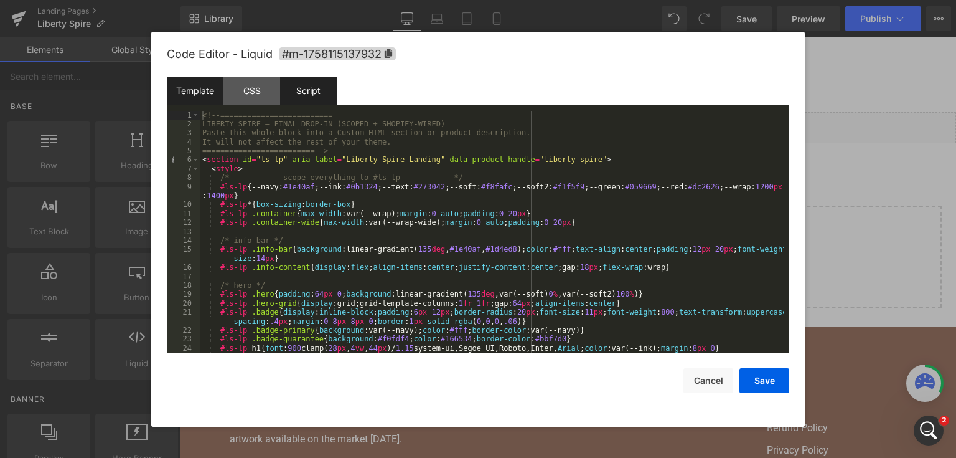
click at [323, 89] on div "Script" at bounding box center [308, 91] width 57 height 28
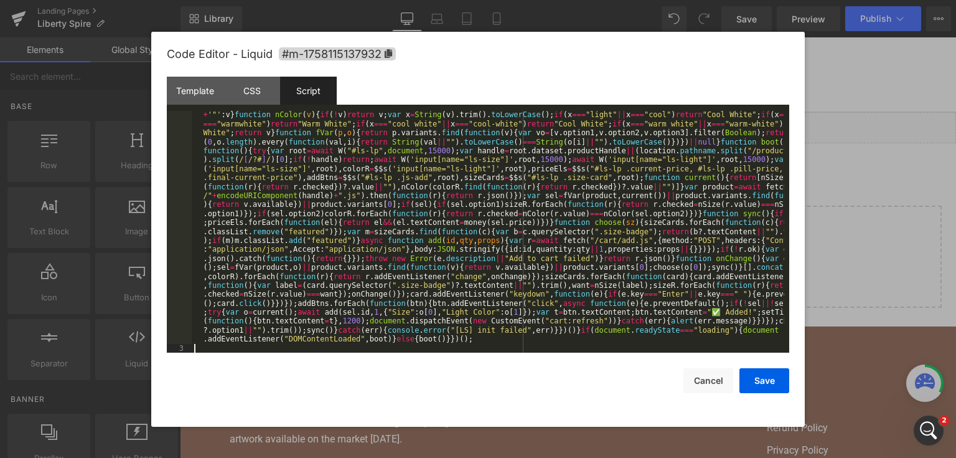
scroll to position [45, 0]
click at [757, 384] on button "Save" at bounding box center [765, 380] width 50 height 25
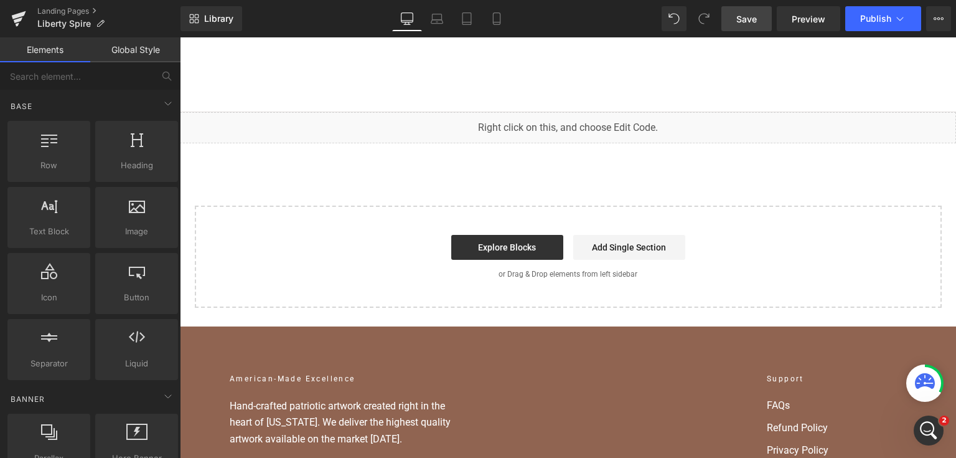
click at [747, 22] on span "Save" at bounding box center [747, 18] width 21 height 13
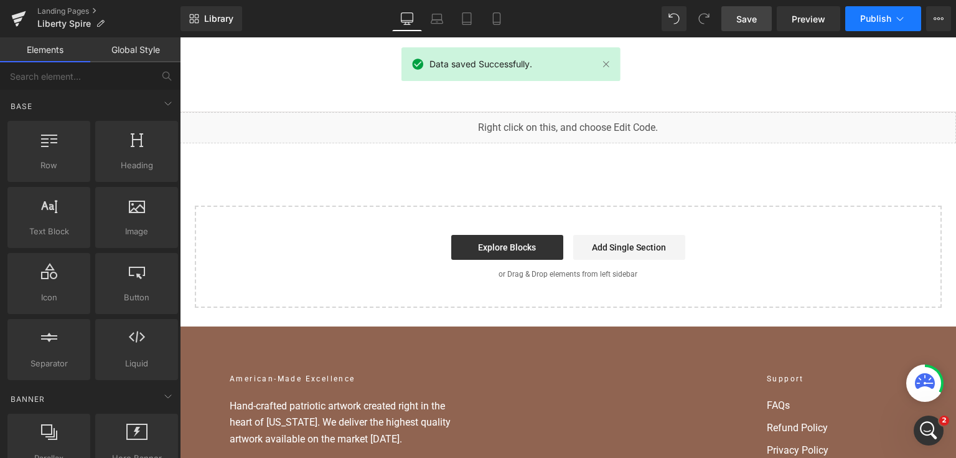
click at [895, 20] on icon at bounding box center [900, 18] width 12 height 12
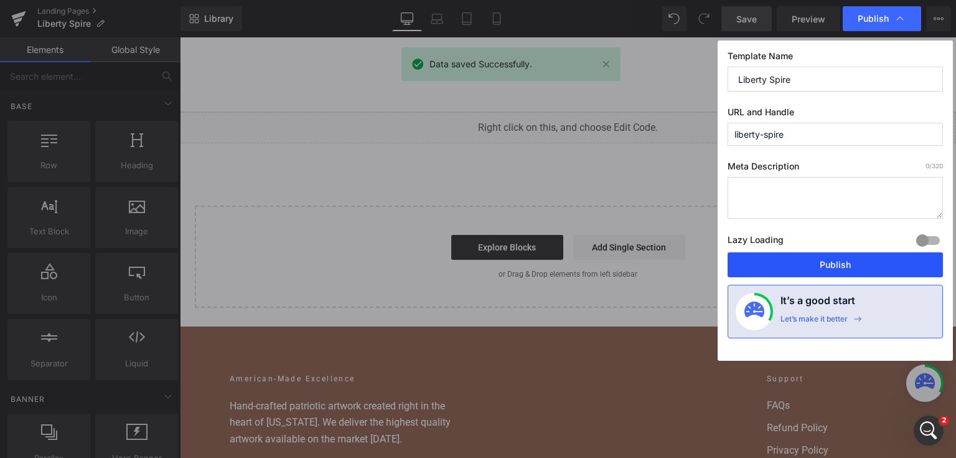
drag, startPoint x: 819, startPoint y: 263, endPoint x: 532, endPoint y: 99, distance: 330.8
click at [819, 263] on button "Publish" at bounding box center [835, 264] width 215 height 25
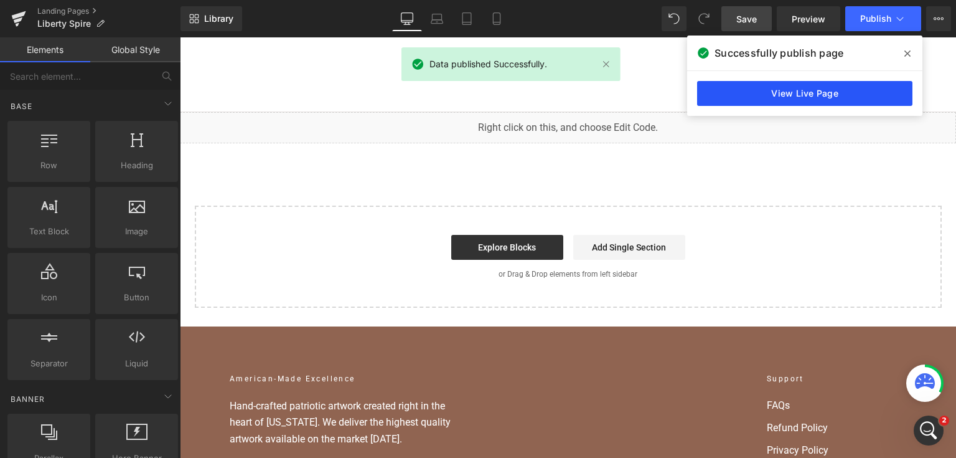
click at [752, 85] on link "View Live Page" at bounding box center [804, 93] width 215 height 25
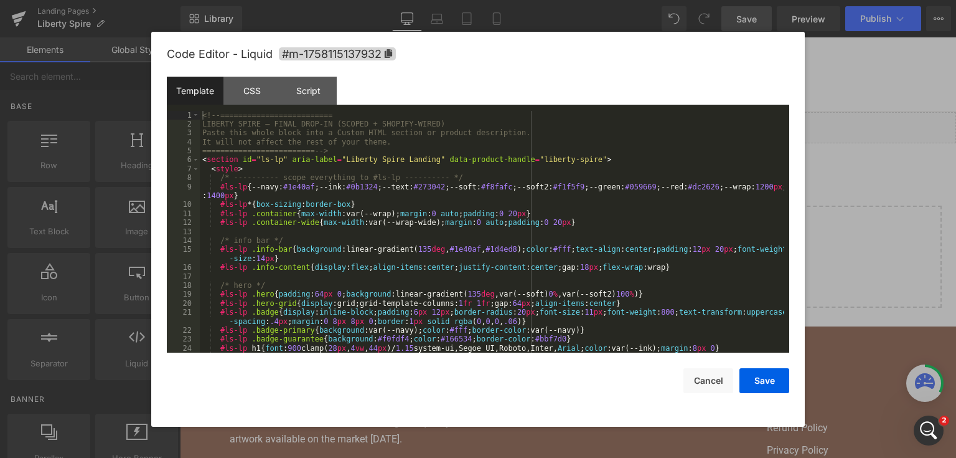
click at [445, 0] on div "You are previewing how the will restyle your page. You can not edit Elements in…" at bounding box center [478, 0] width 956 height 0
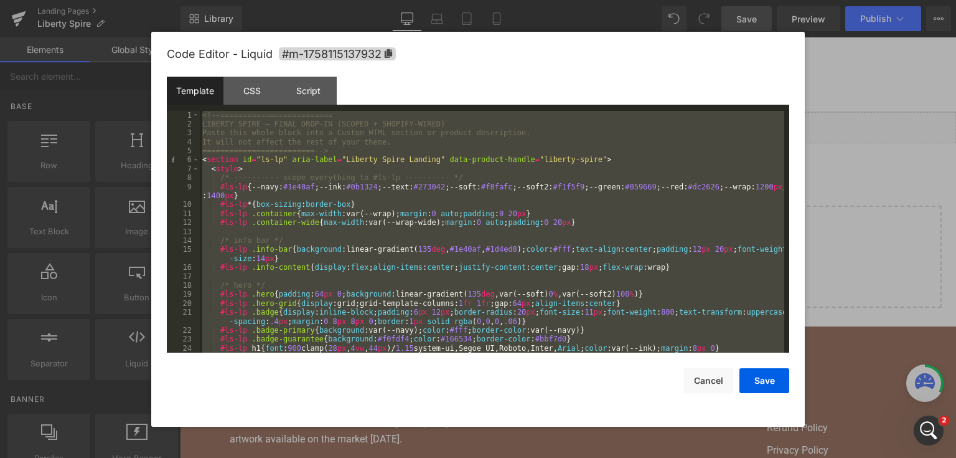
drag, startPoint x: 860, startPoint y: 176, endPoint x: 679, endPoint y: 134, distance: 185.2
click at [860, 176] on div at bounding box center [478, 229] width 956 height 458
